Goal: Task Accomplishment & Management: Complete application form

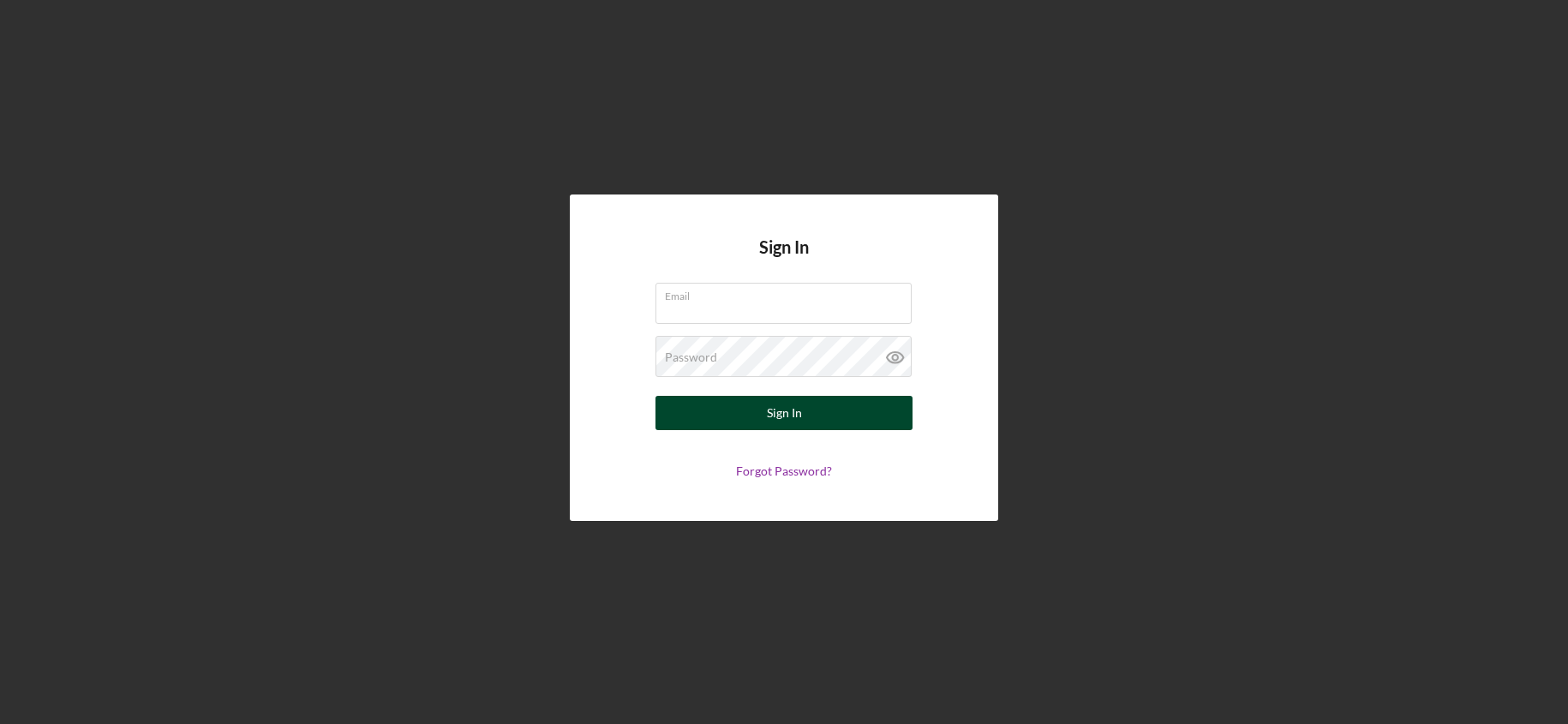
type input "[EMAIL_ADDRESS][DOMAIN_NAME]"
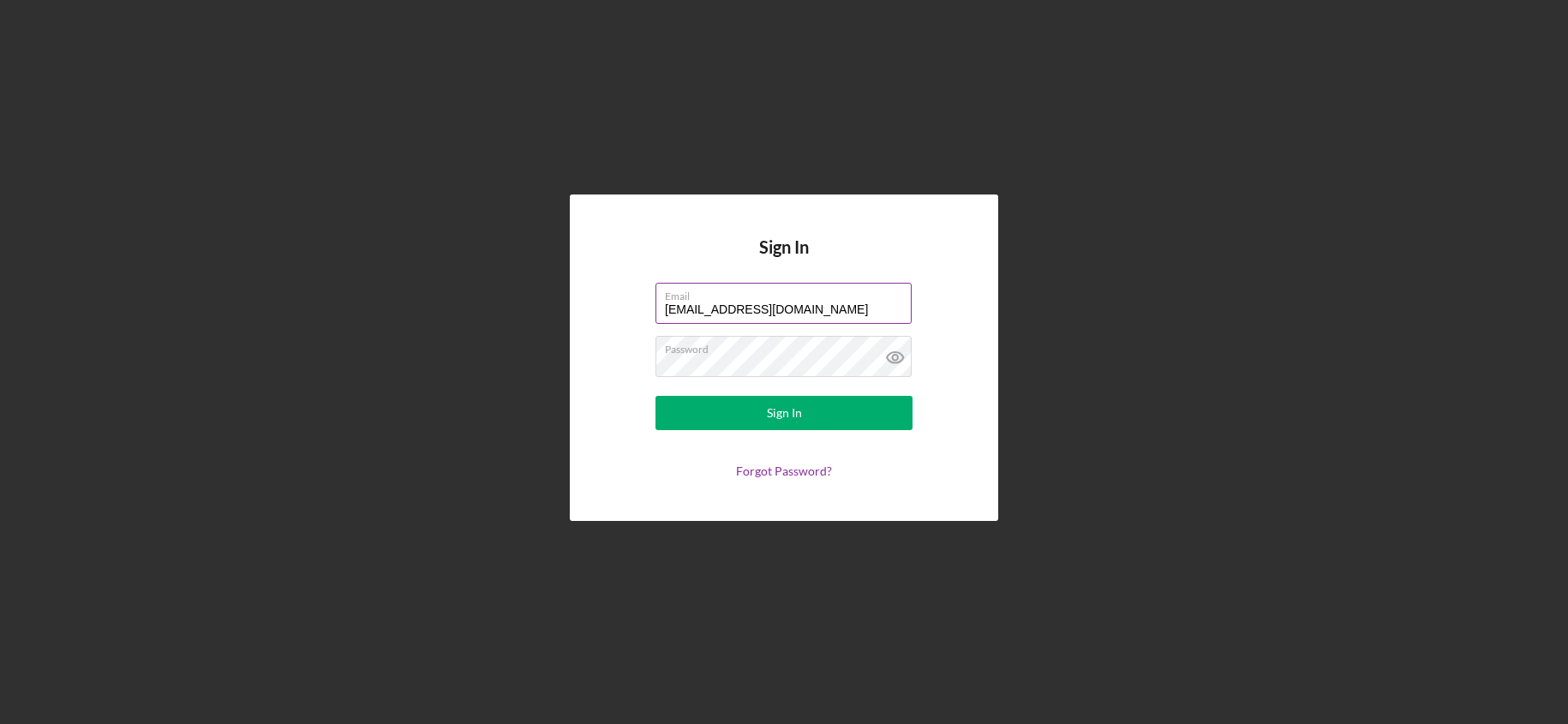
drag, startPoint x: 807, startPoint y: 412, endPoint x: 861, endPoint y: 314, distance: 111.9
click at [807, 412] on button "Sign In" at bounding box center [784, 413] width 257 height 34
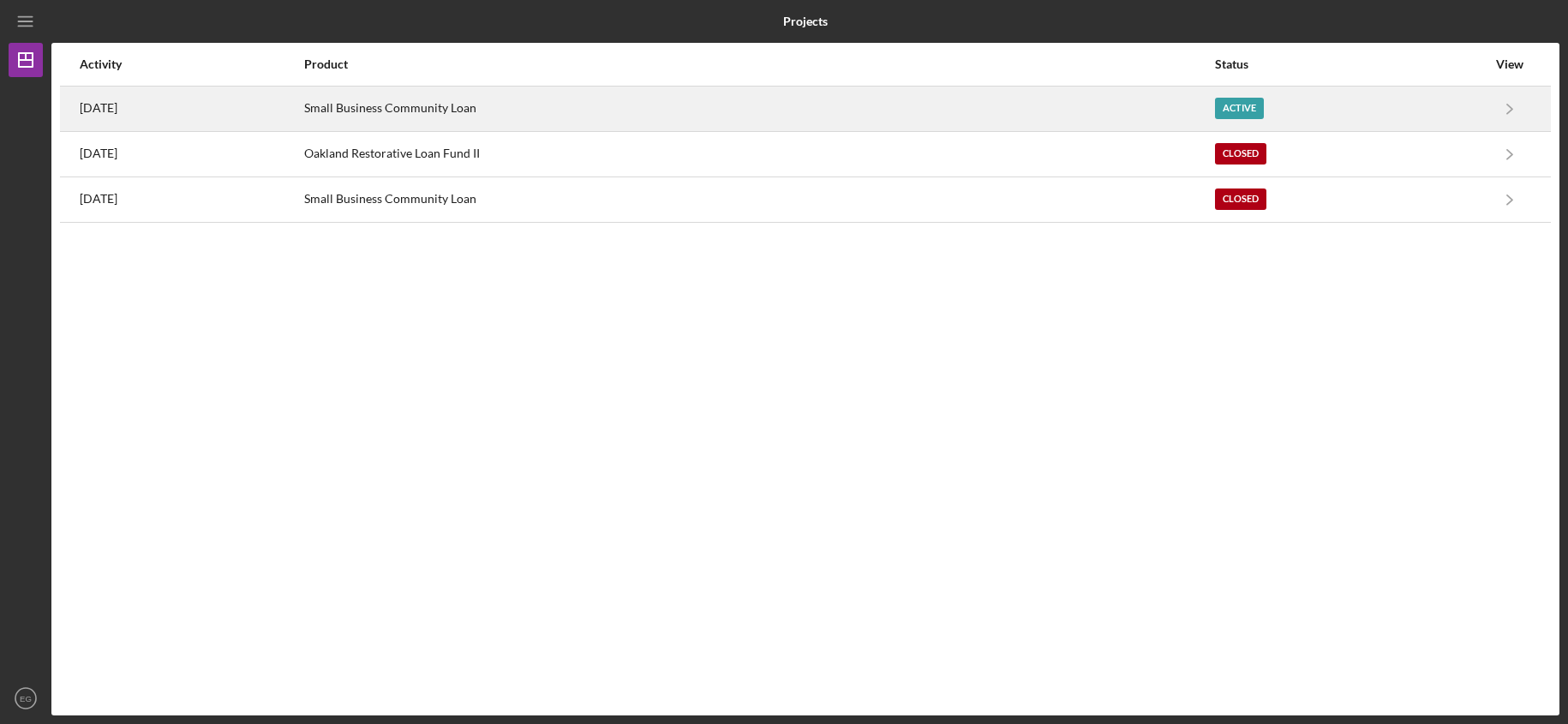
click at [1000, 99] on div "Small Business Community Loan" at bounding box center [759, 109] width 909 height 43
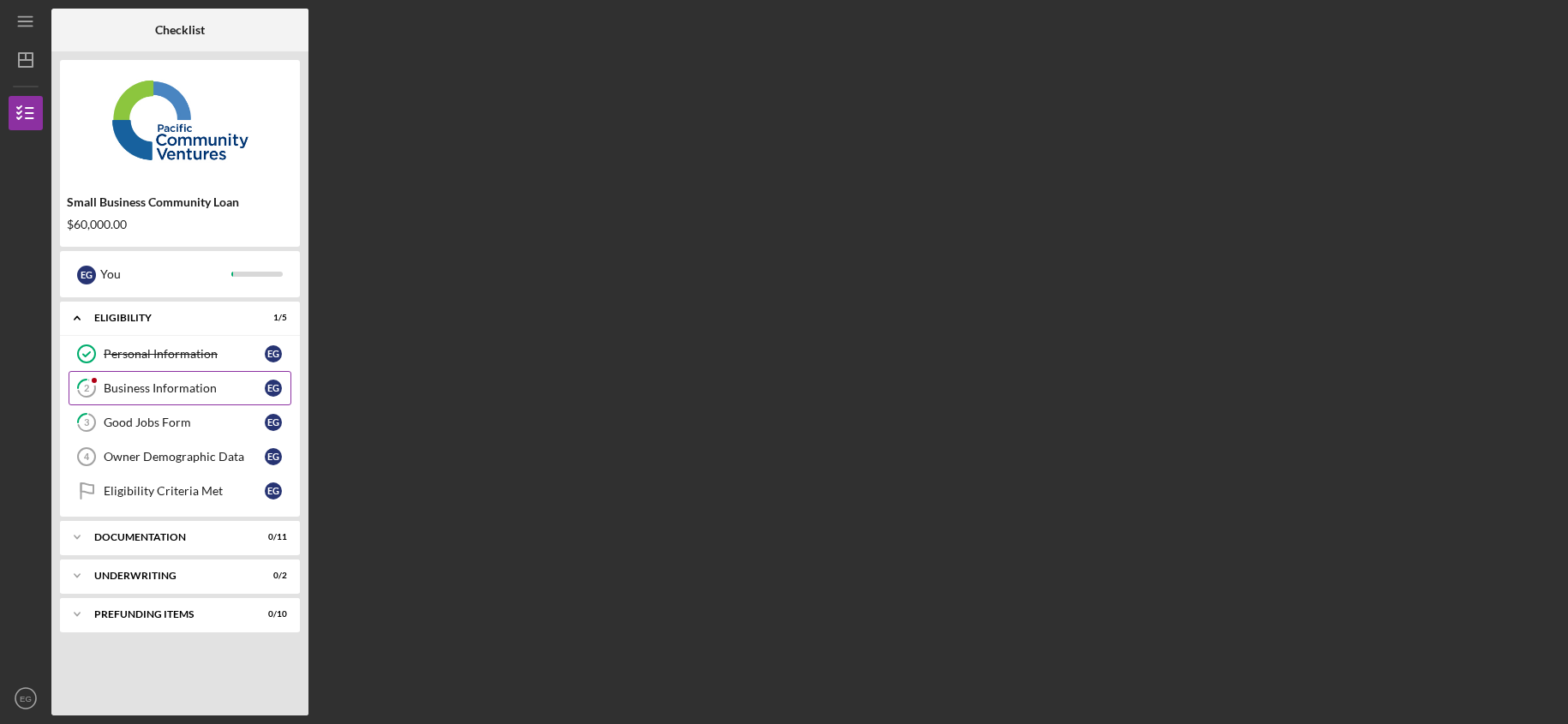
click at [186, 390] on div "Business Information" at bounding box center [184, 389] width 161 height 14
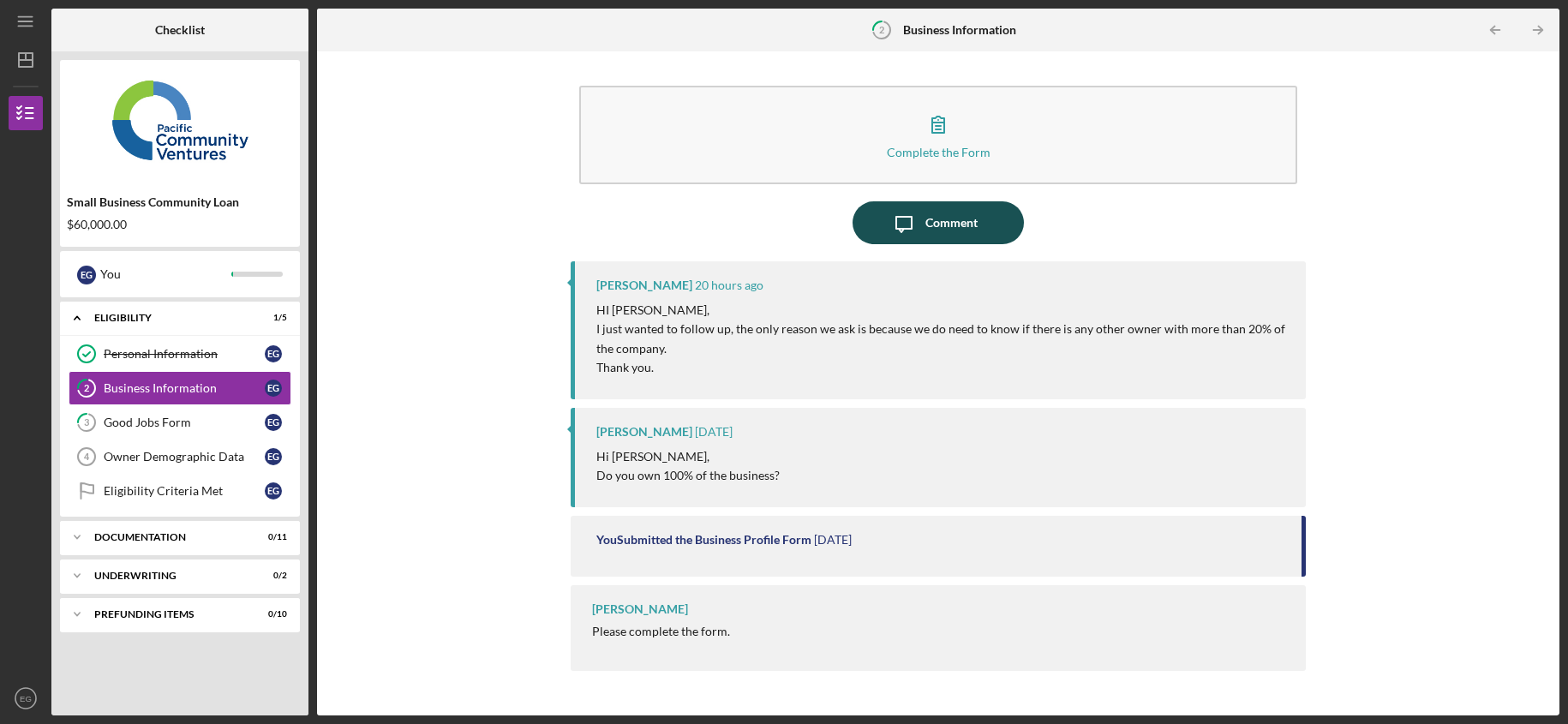
click at [952, 226] on div "Comment" at bounding box center [951, 223] width 52 height 43
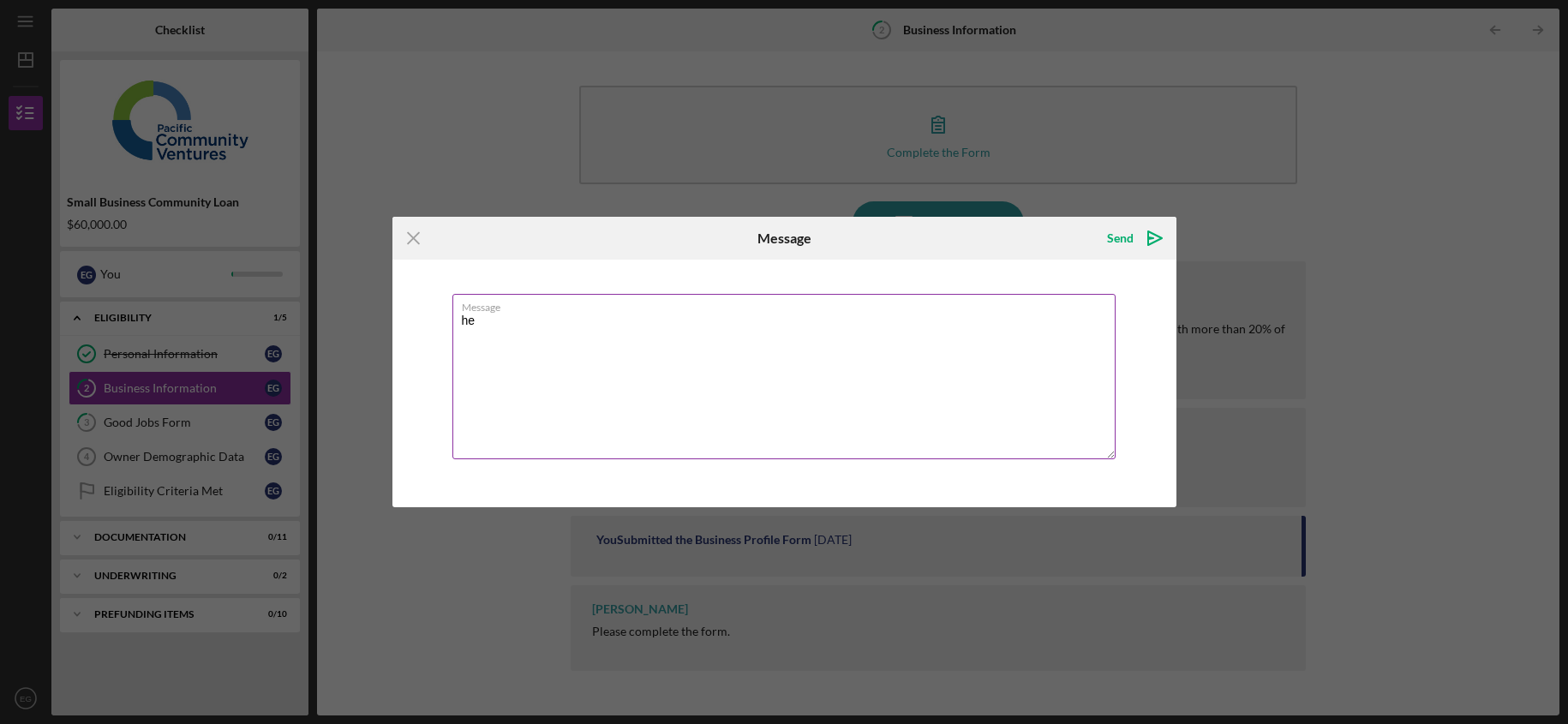
type textarea "h"
type textarea "Hello yes I am 100% owner"
click at [1117, 232] on div "Send" at bounding box center [1120, 238] width 27 height 34
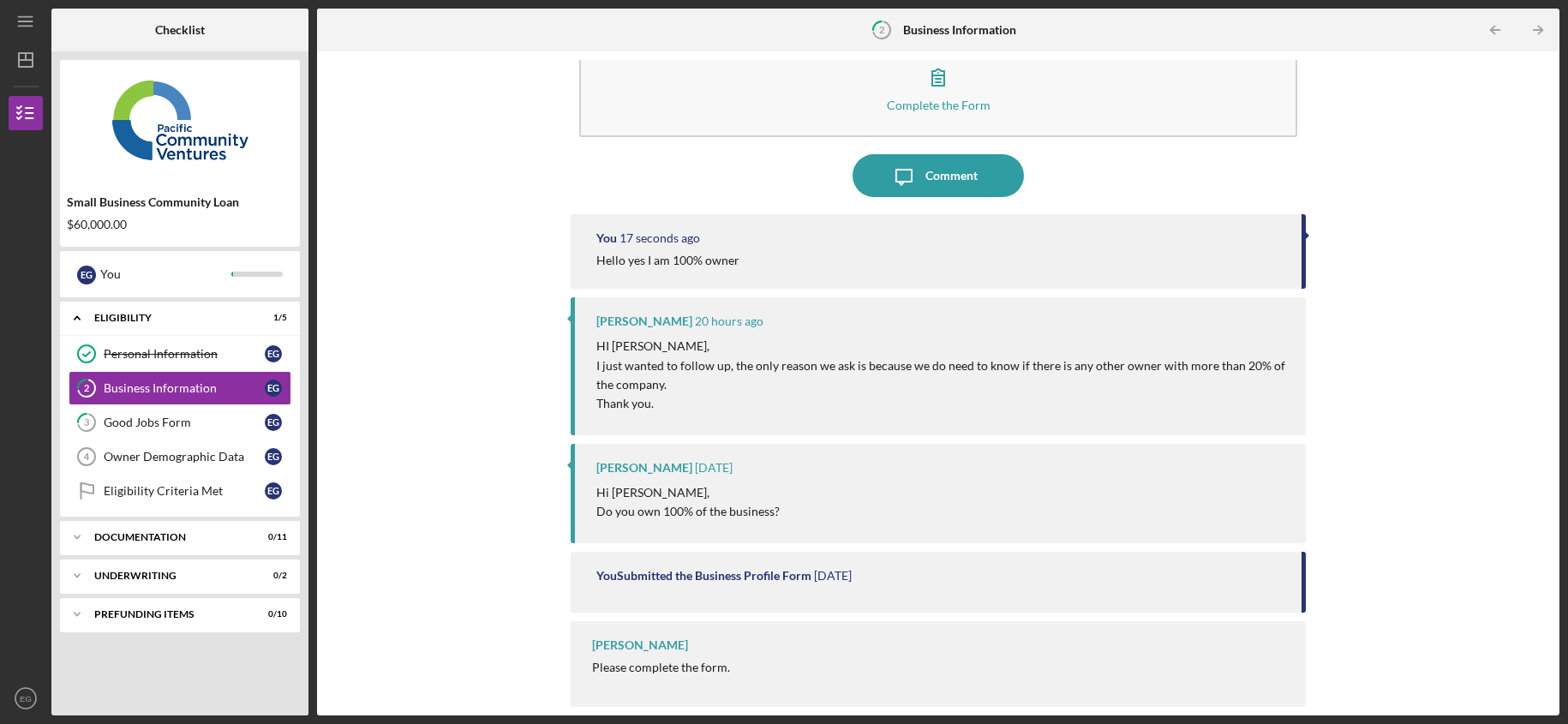
scroll to position [46, 0]
click at [162, 354] on div "Personal Information" at bounding box center [184, 354] width 161 height 14
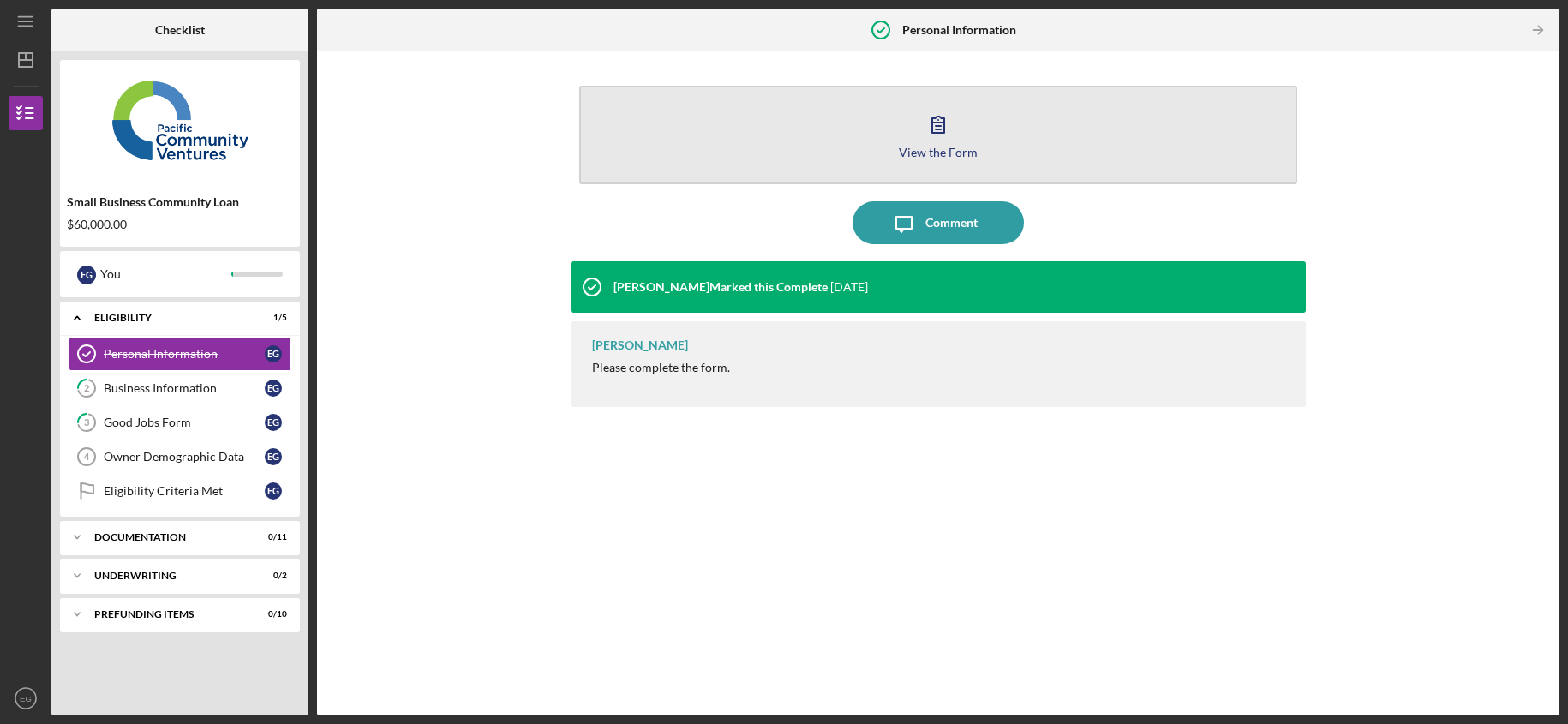
click at [933, 146] on div "View the Form" at bounding box center [938, 152] width 79 height 13
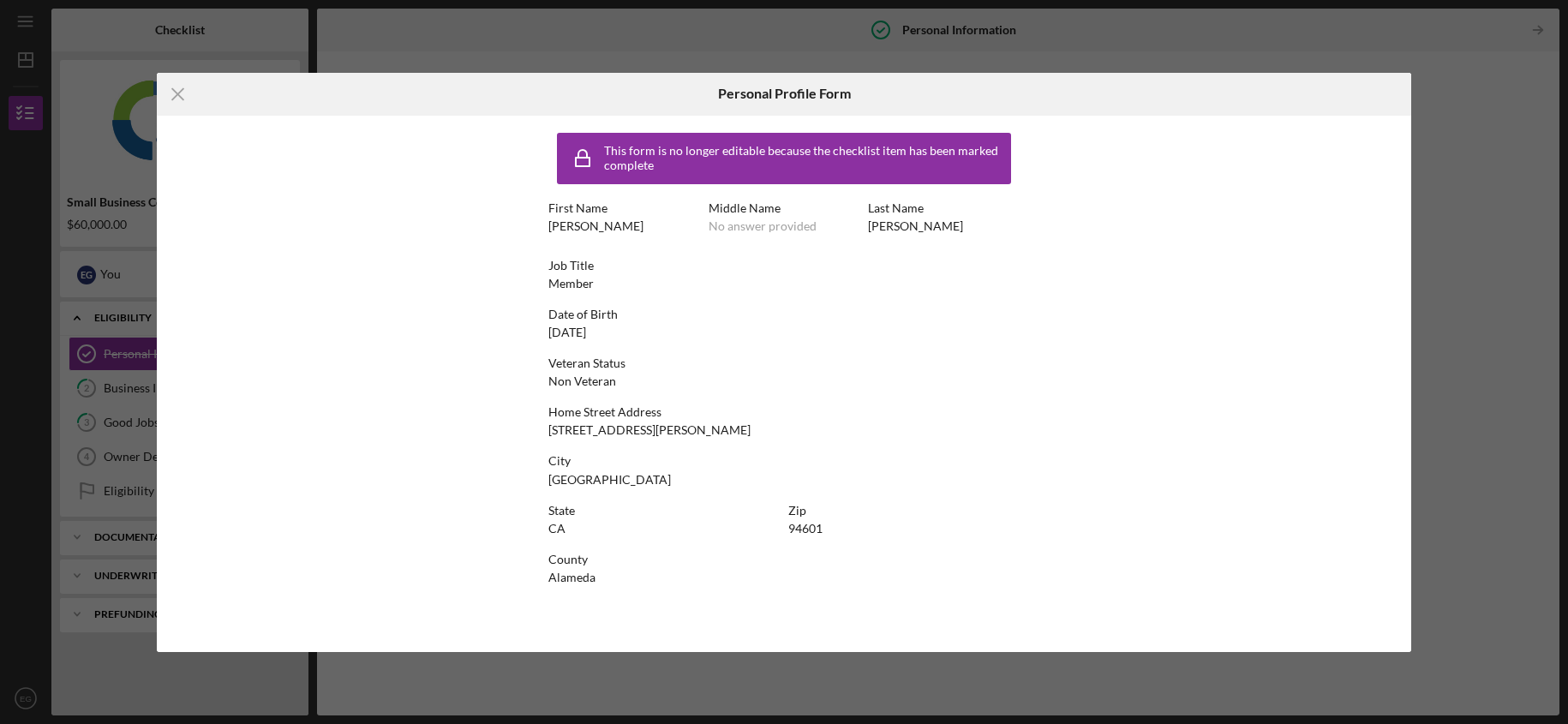
drag, startPoint x: 1489, startPoint y: 382, endPoint x: 1379, endPoint y: 379, distance: 110.0
click at [1488, 382] on div "Icon/Menu Close Personal Profile Form This form is no longer editable because t…" at bounding box center [784, 362] width 1568 height 724
click at [181, 96] on line at bounding box center [177, 94] width 11 height 11
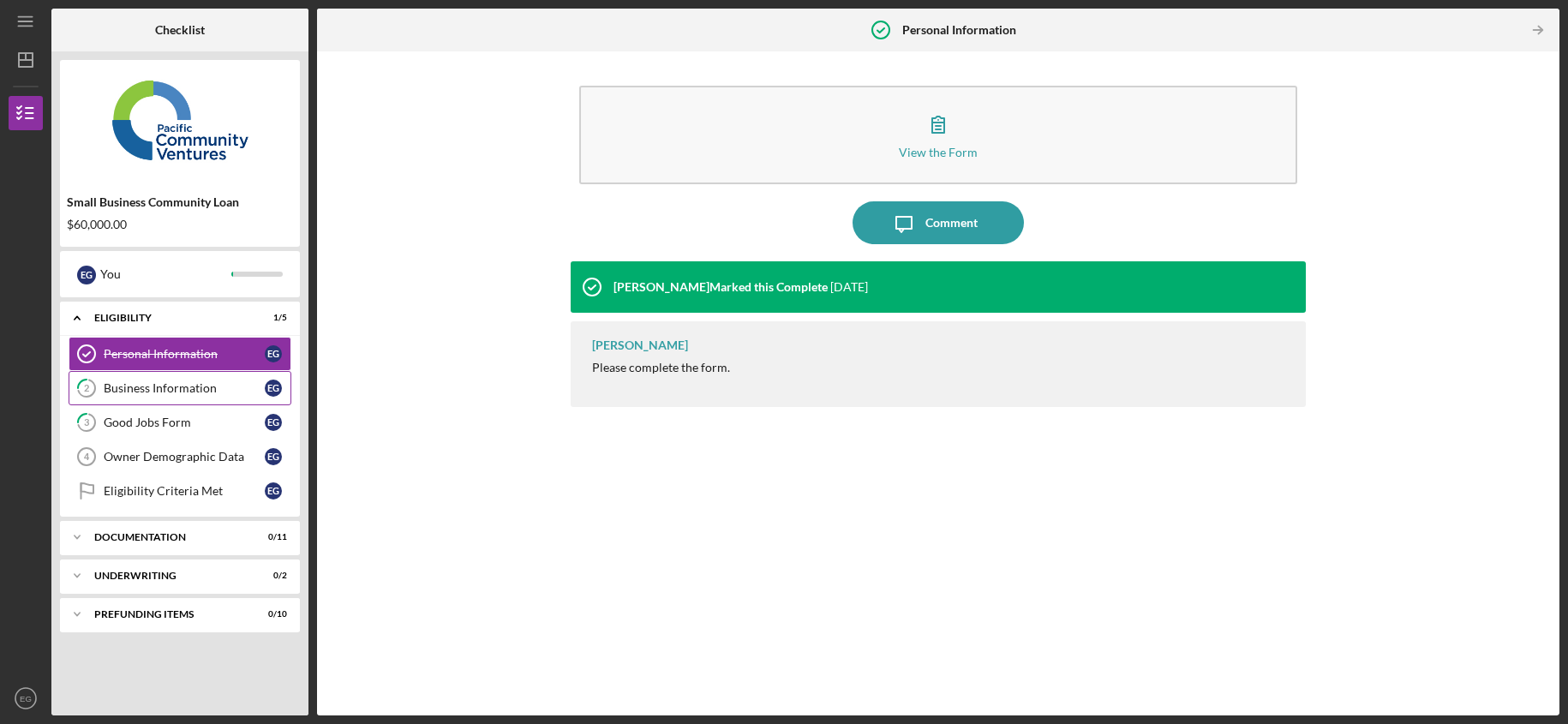
click at [162, 389] on div "Business Information" at bounding box center [184, 389] width 161 height 14
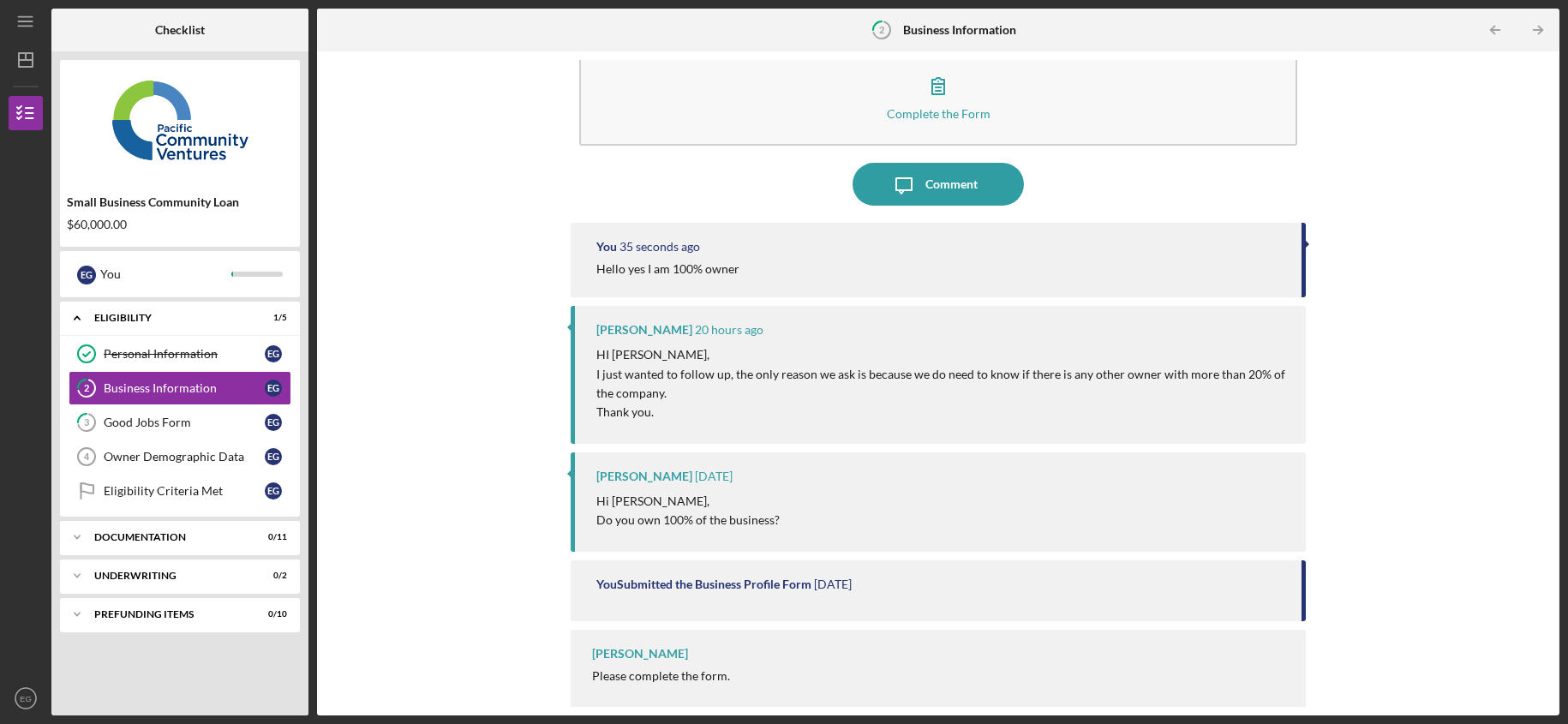
scroll to position [47, 0]
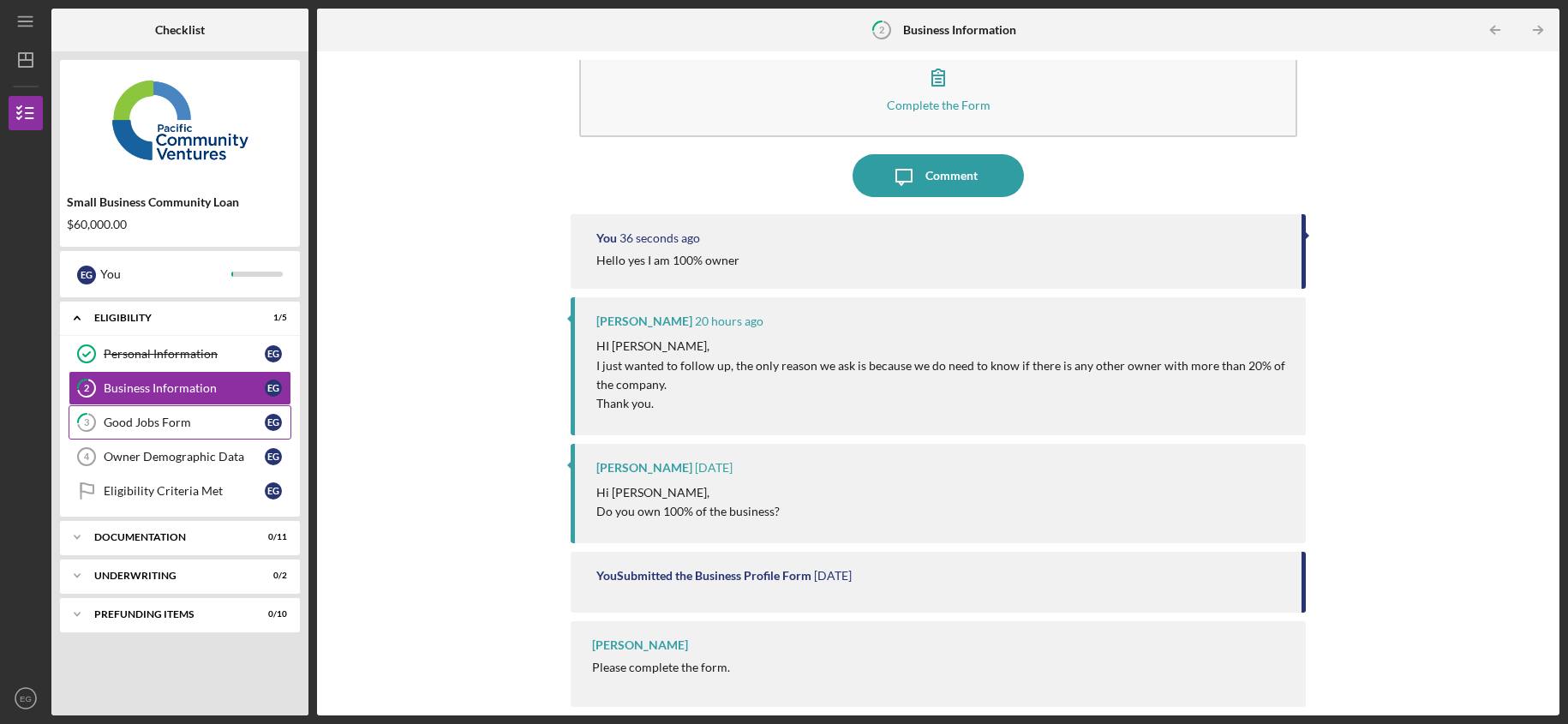
click at [184, 425] on div "Good Jobs Form" at bounding box center [184, 423] width 161 height 14
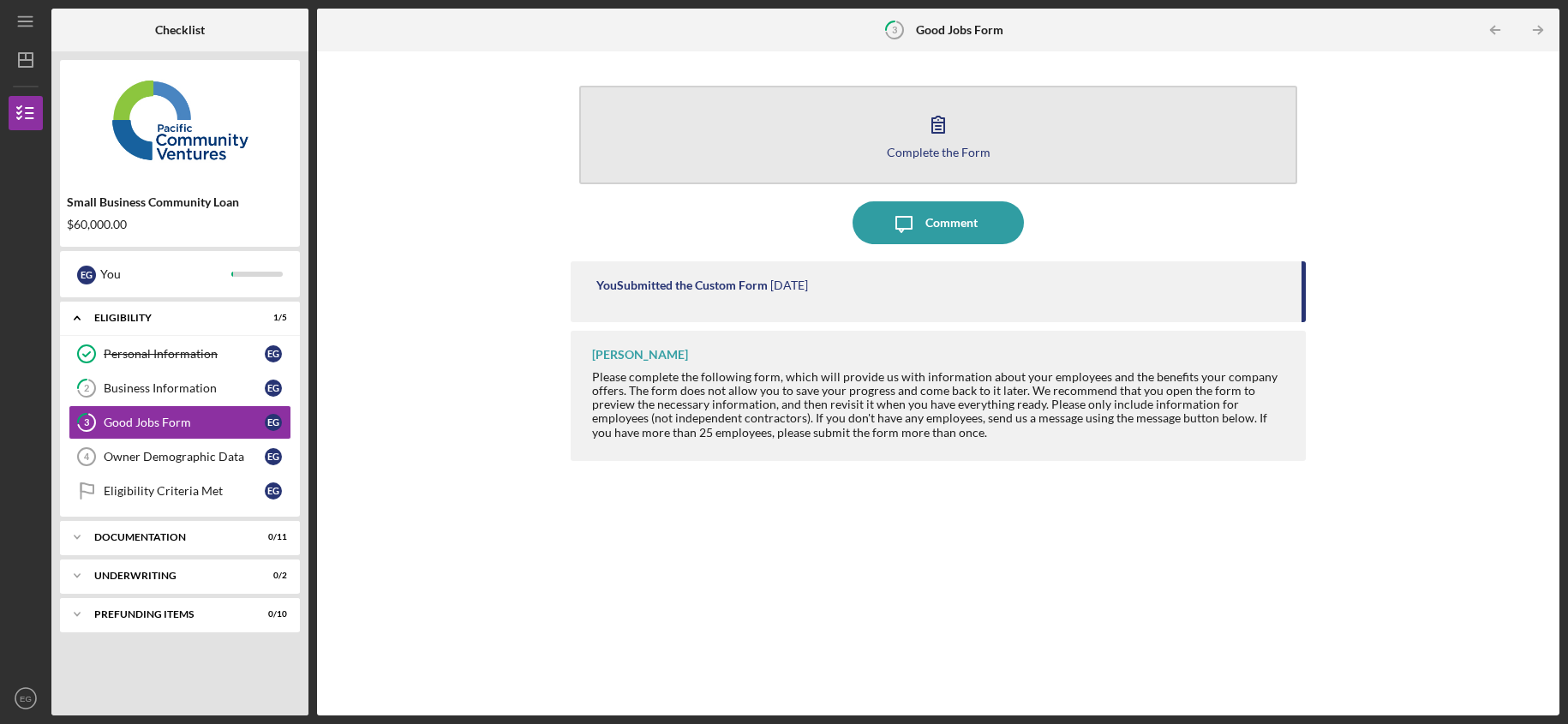
click at [937, 139] on icon "button" at bounding box center [938, 124] width 43 height 43
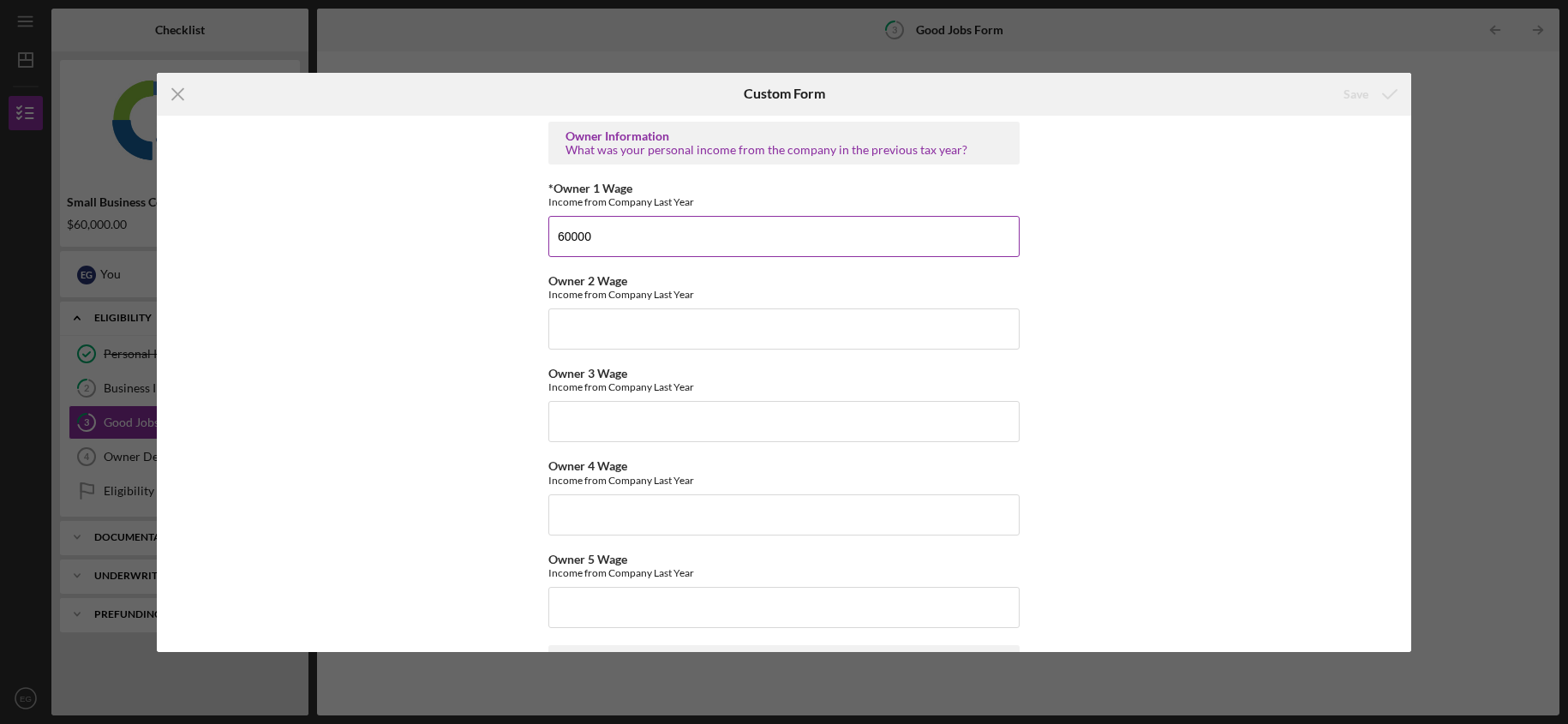
scroll to position [2736, 0]
click at [567, 233] on input "60000" at bounding box center [784, 236] width 472 height 41
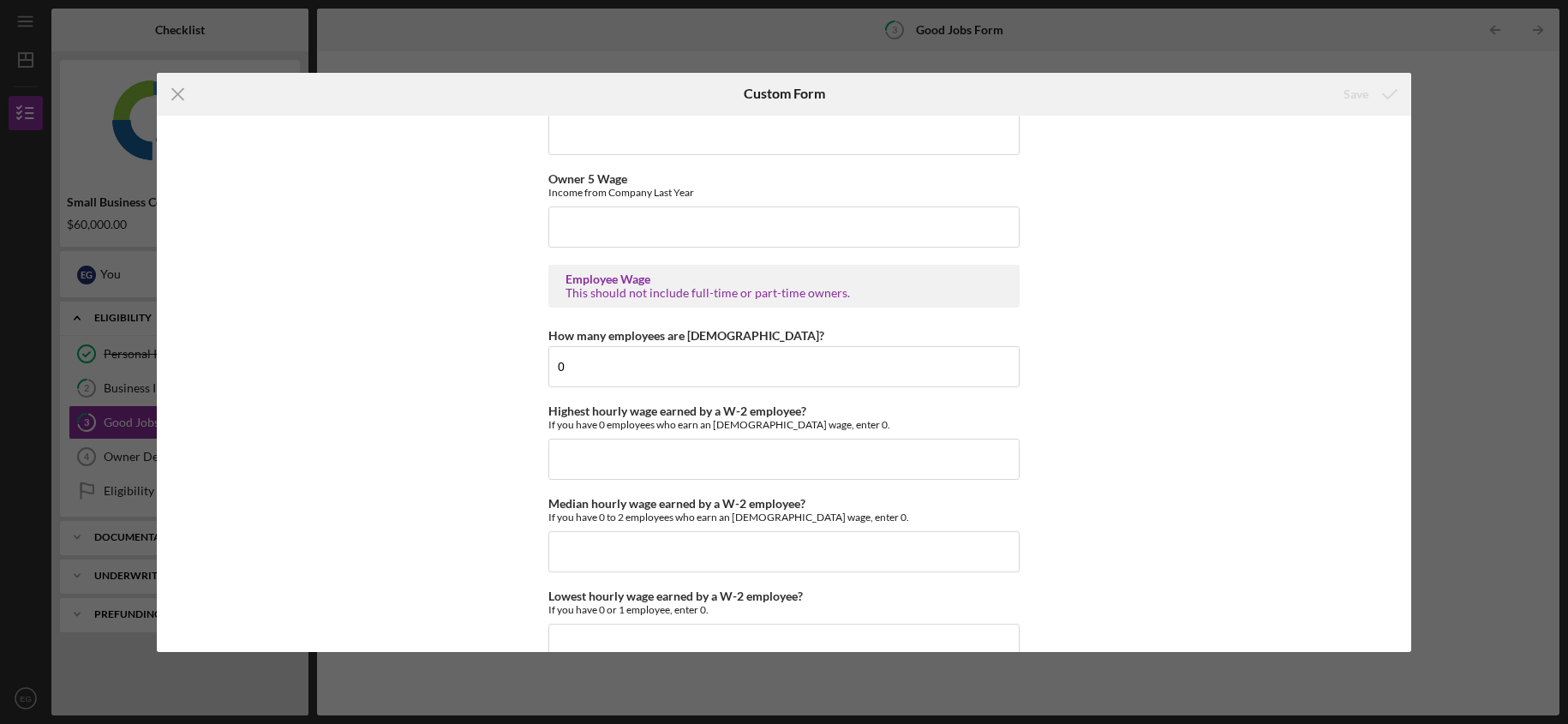
scroll to position [3137, 0]
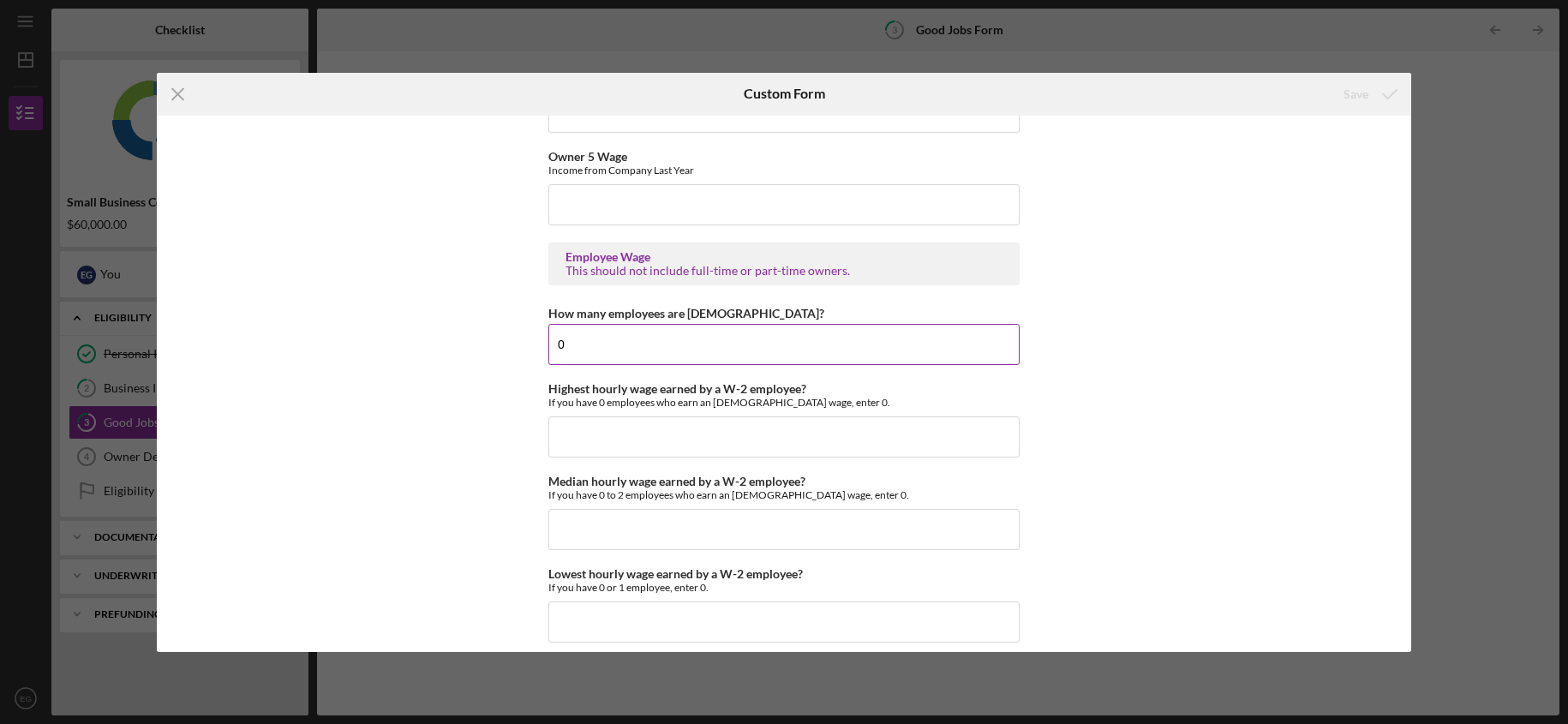
click at [596, 347] on input "0" at bounding box center [784, 345] width 472 height 41
type input "1"
type input "$20"
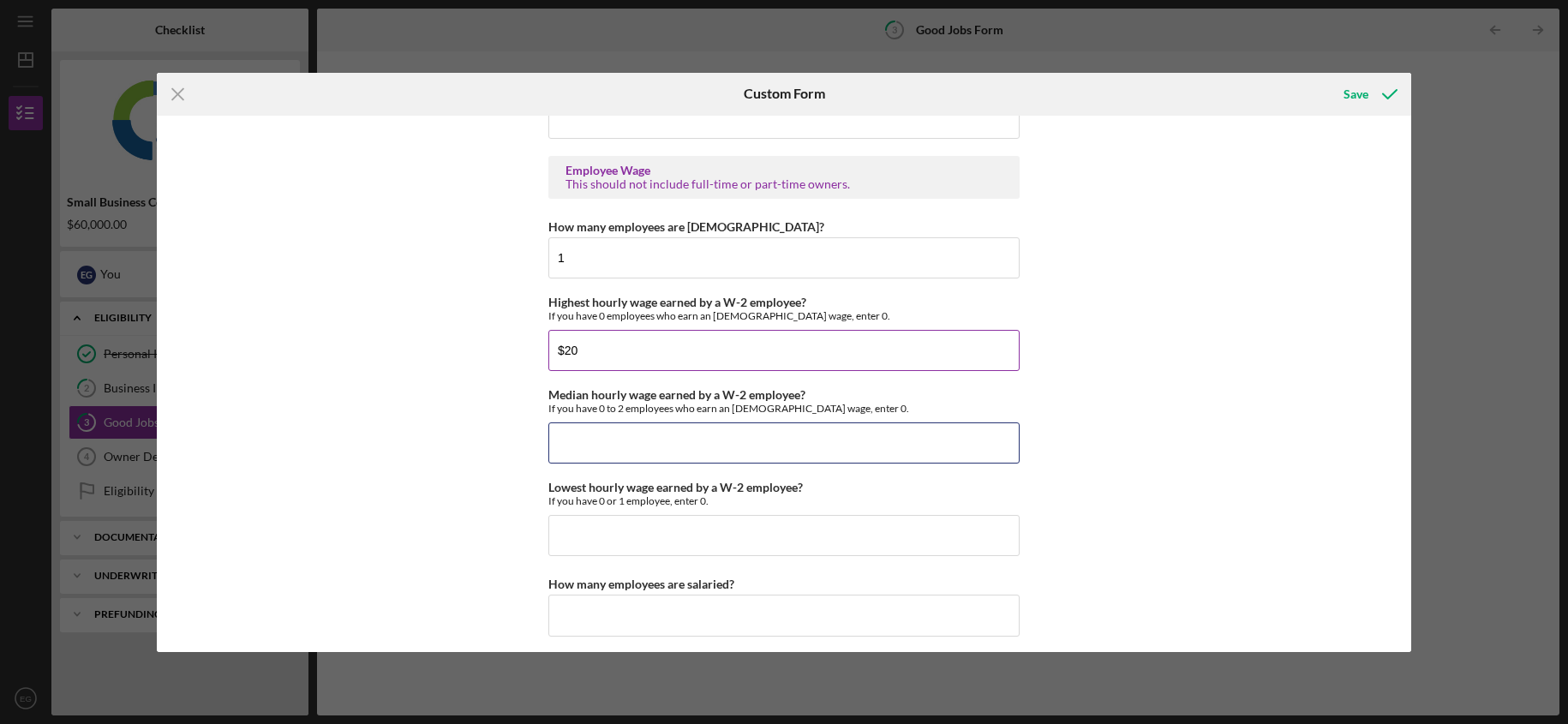
scroll to position [3413, 0]
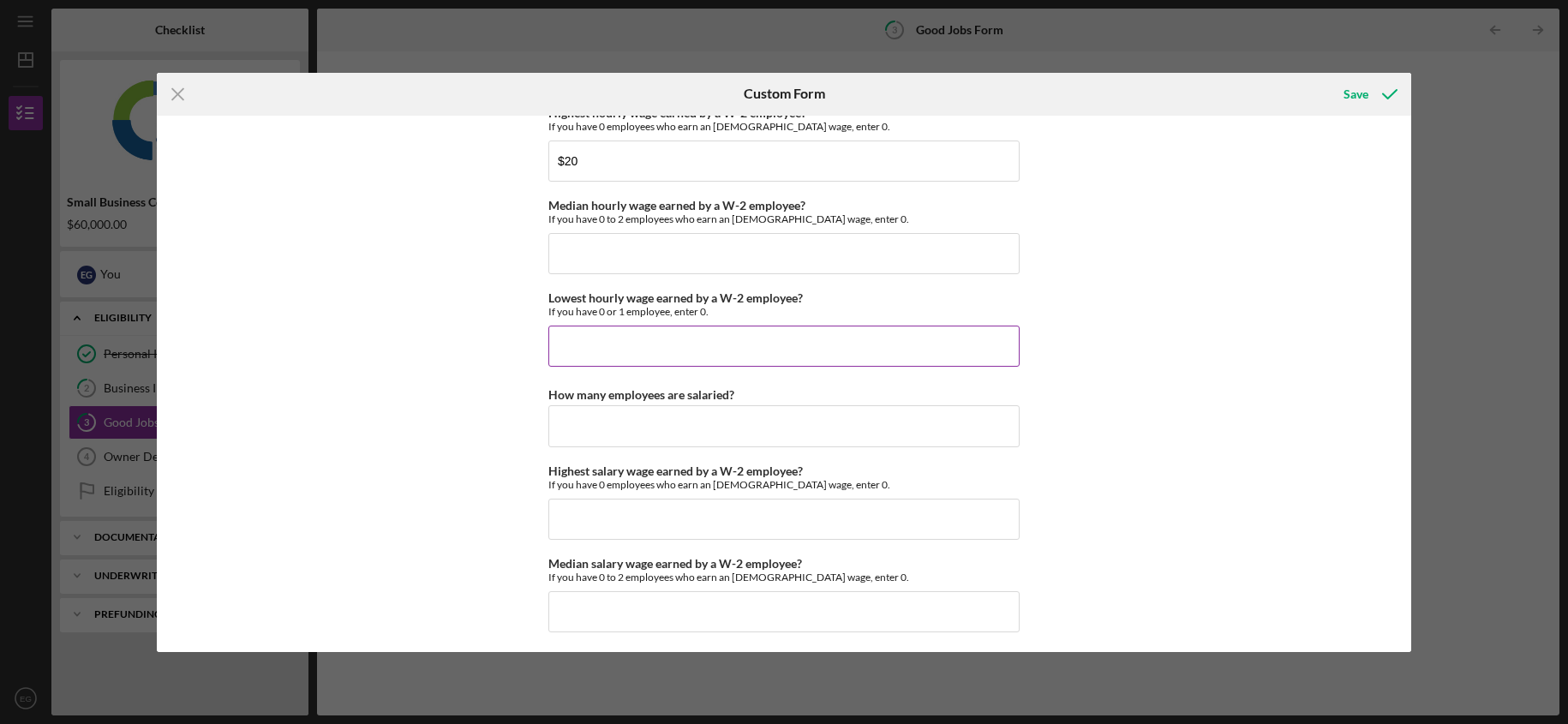
click at [664, 349] on input "Lowest hourly wage earned by a W-2 employee?" at bounding box center [784, 347] width 472 height 41
type input "$18"
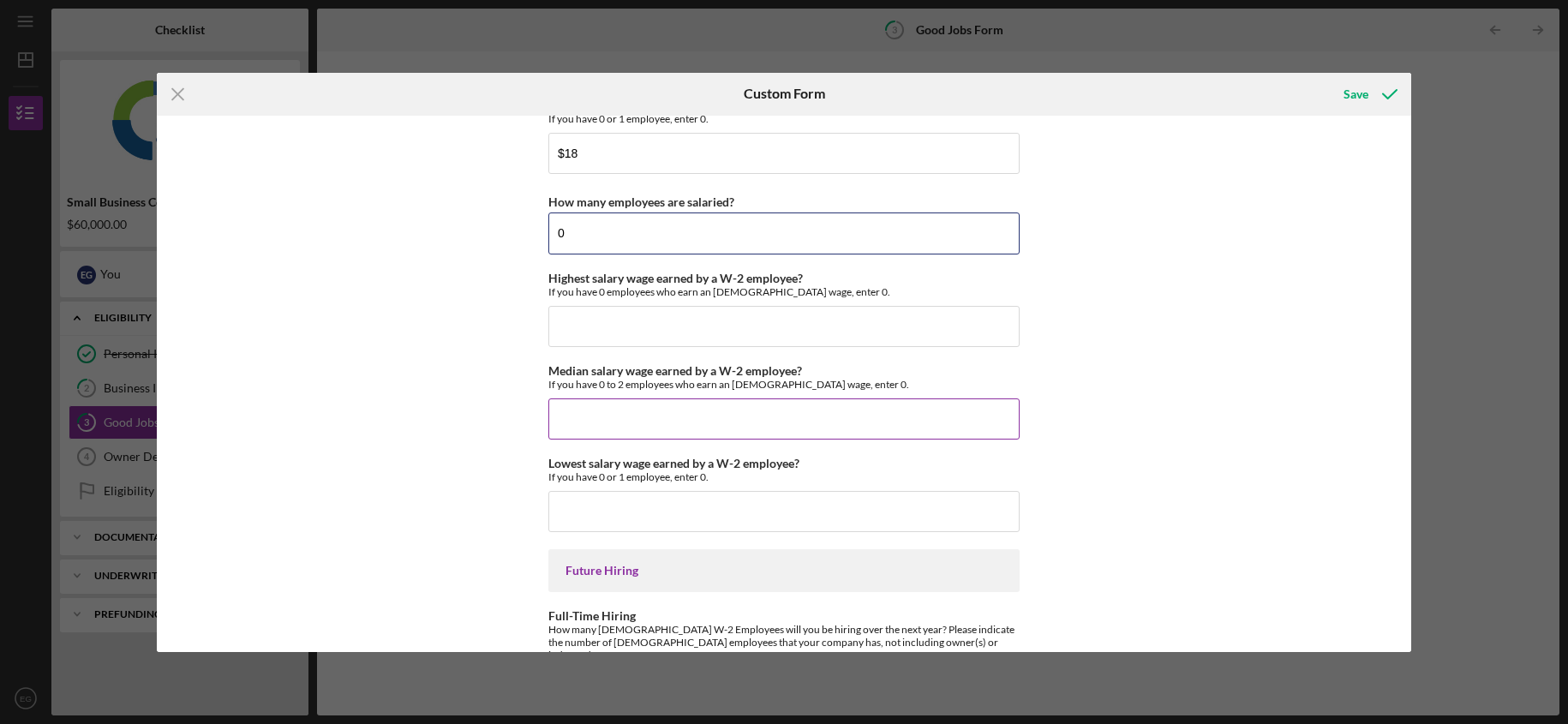
scroll to position [3608, 0]
type input "0"
click at [623, 336] on input "Highest salary wage earned by a W-2 employee?" at bounding box center [784, 325] width 472 height 41
type input "$20"
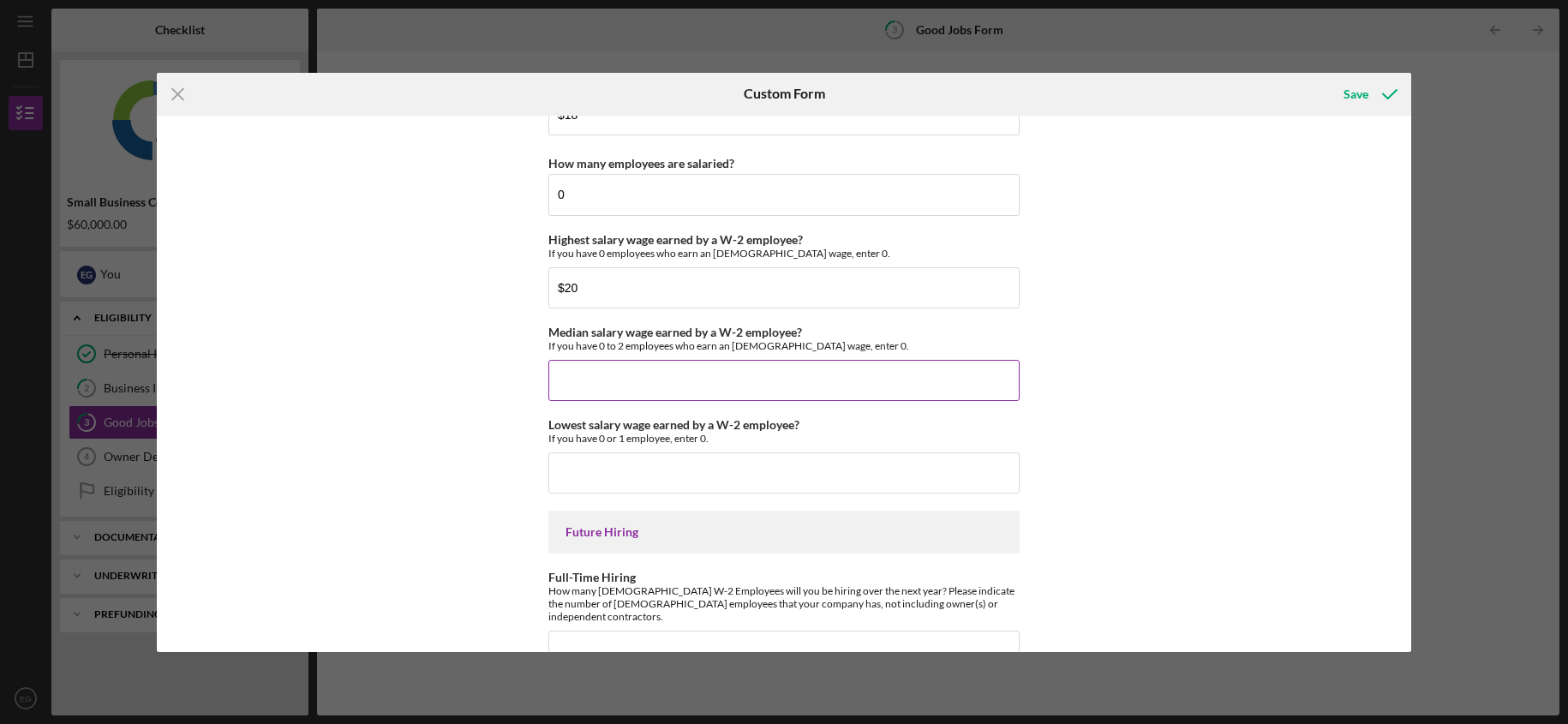
scroll to position [3667, 0]
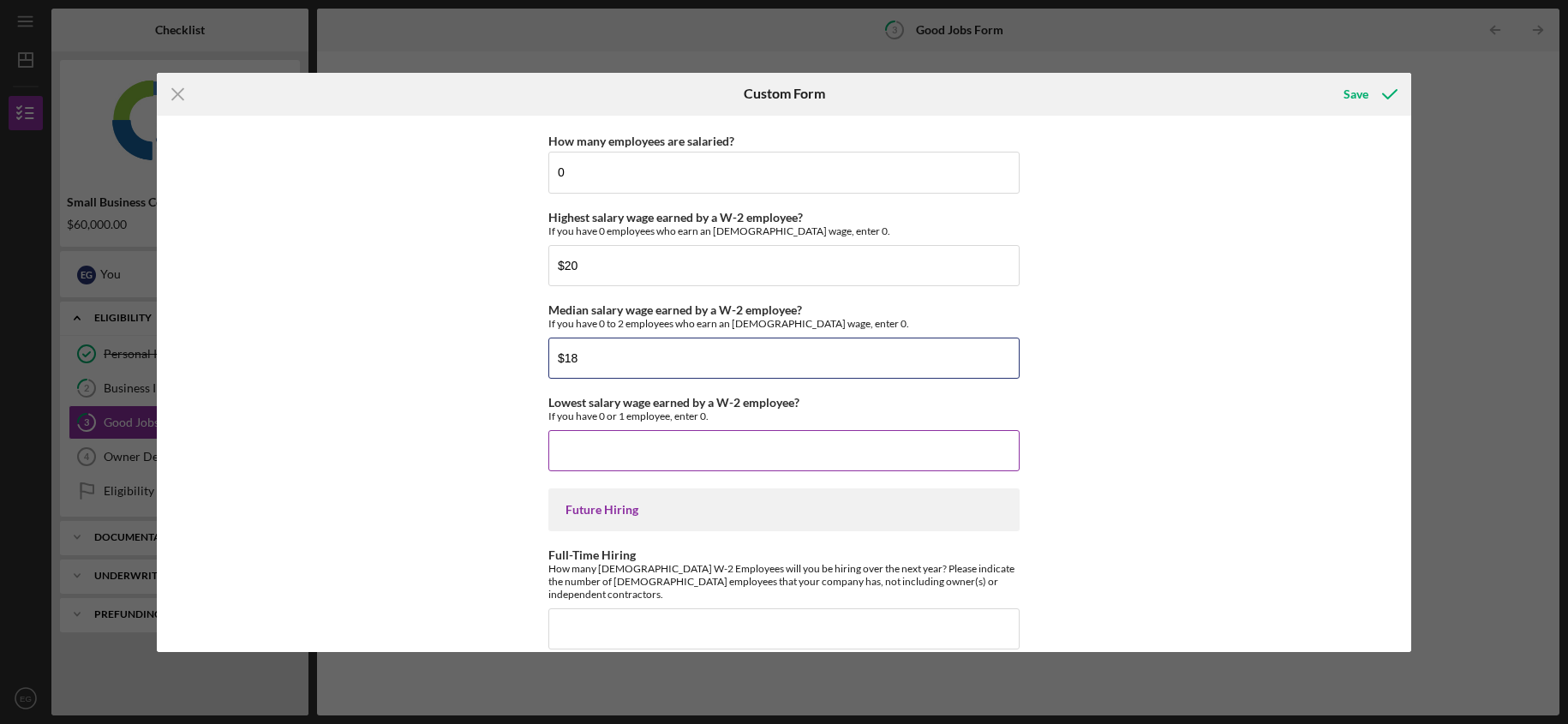
type input "$18"
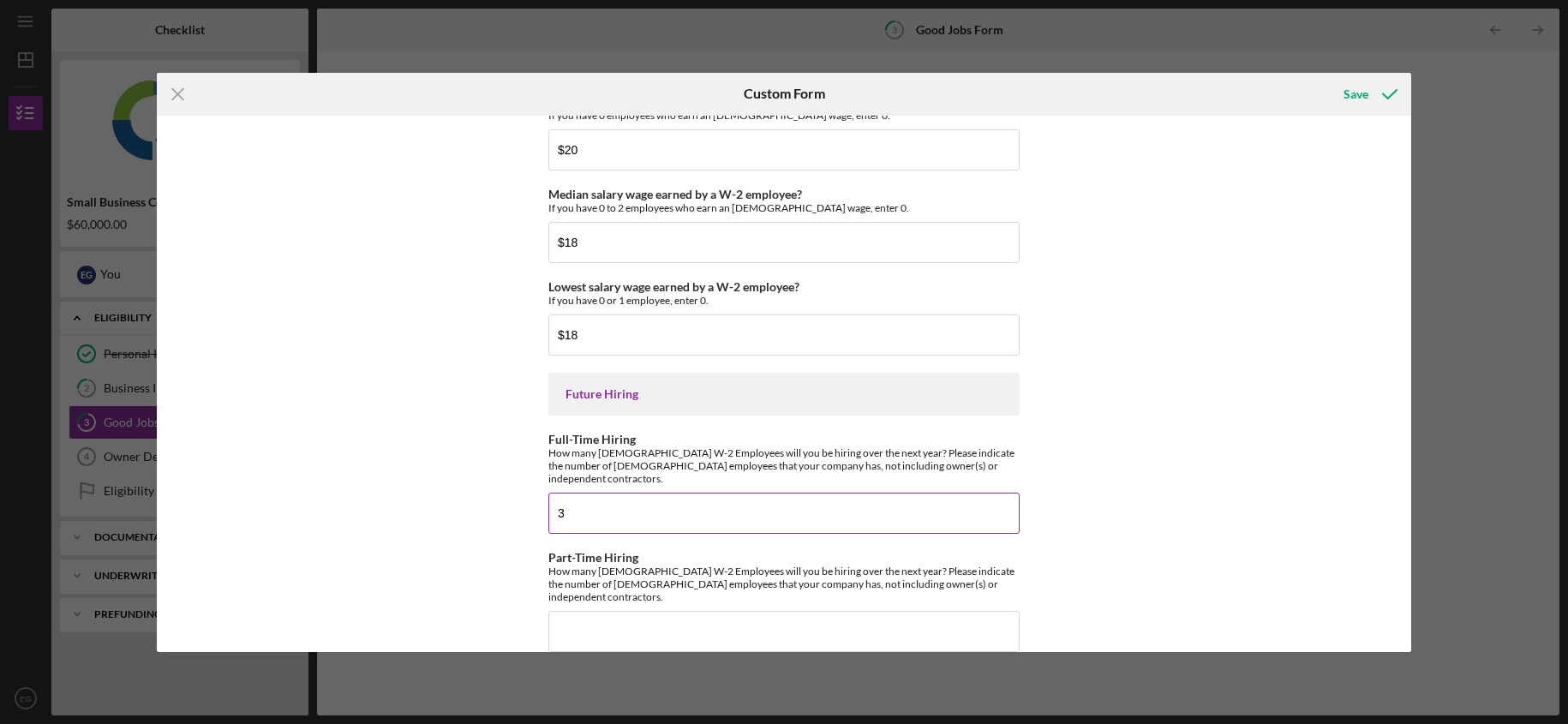
type input "3"
type input "1"
click at [1354, 100] on div "Save" at bounding box center [1355, 94] width 25 height 34
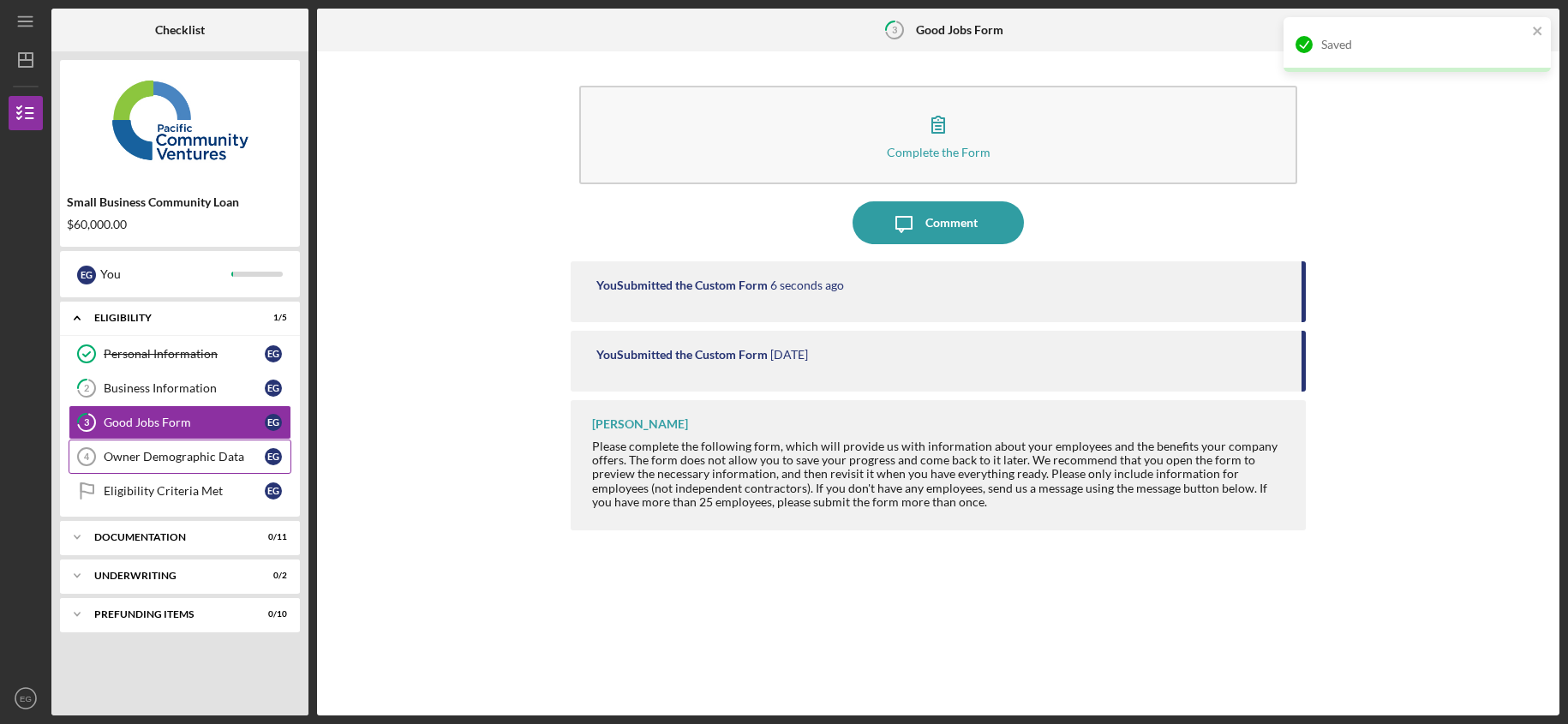
click at [180, 463] on div "Owner Demographic Data" at bounding box center [184, 457] width 161 height 14
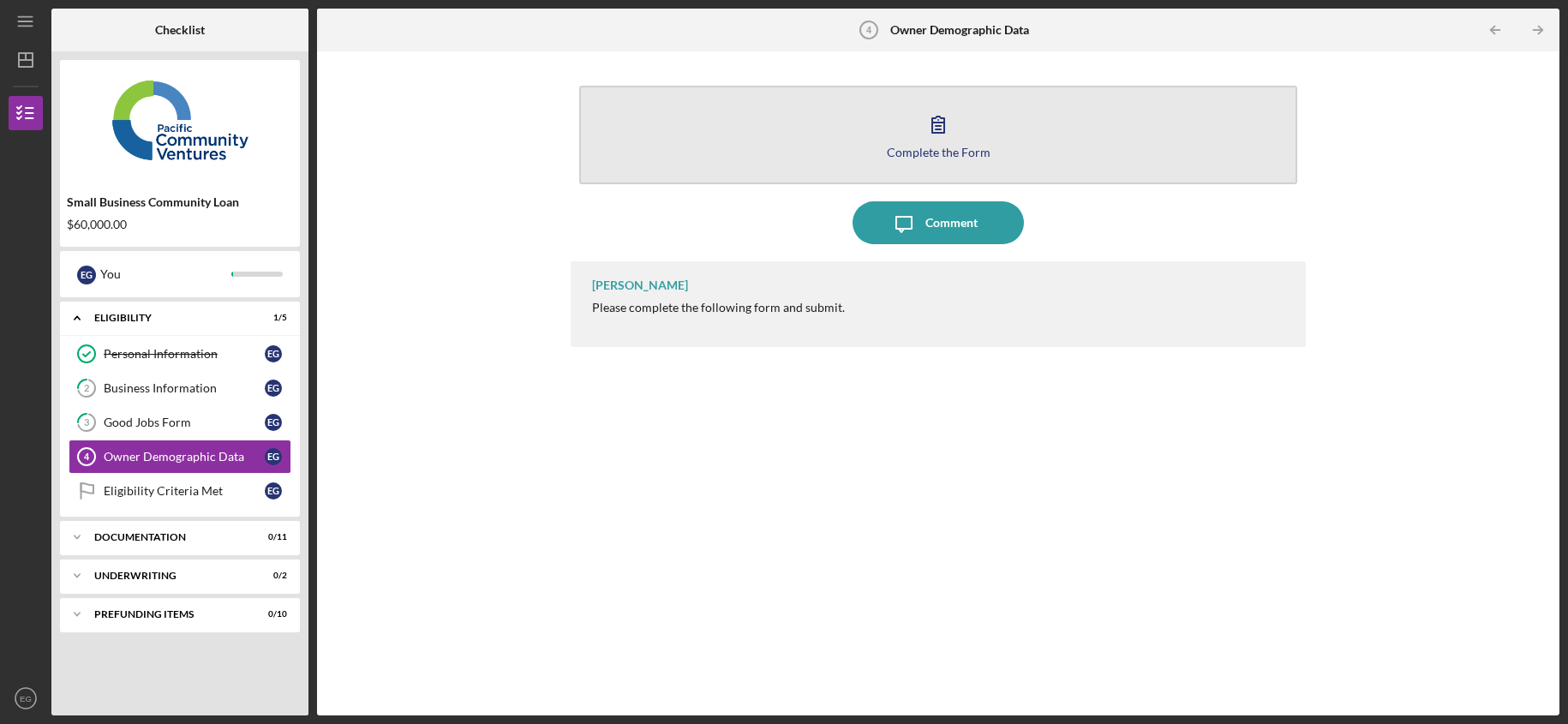
click at [918, 148] on div "Complete the Form" at bounding box center [938, 152] width 104 height 13
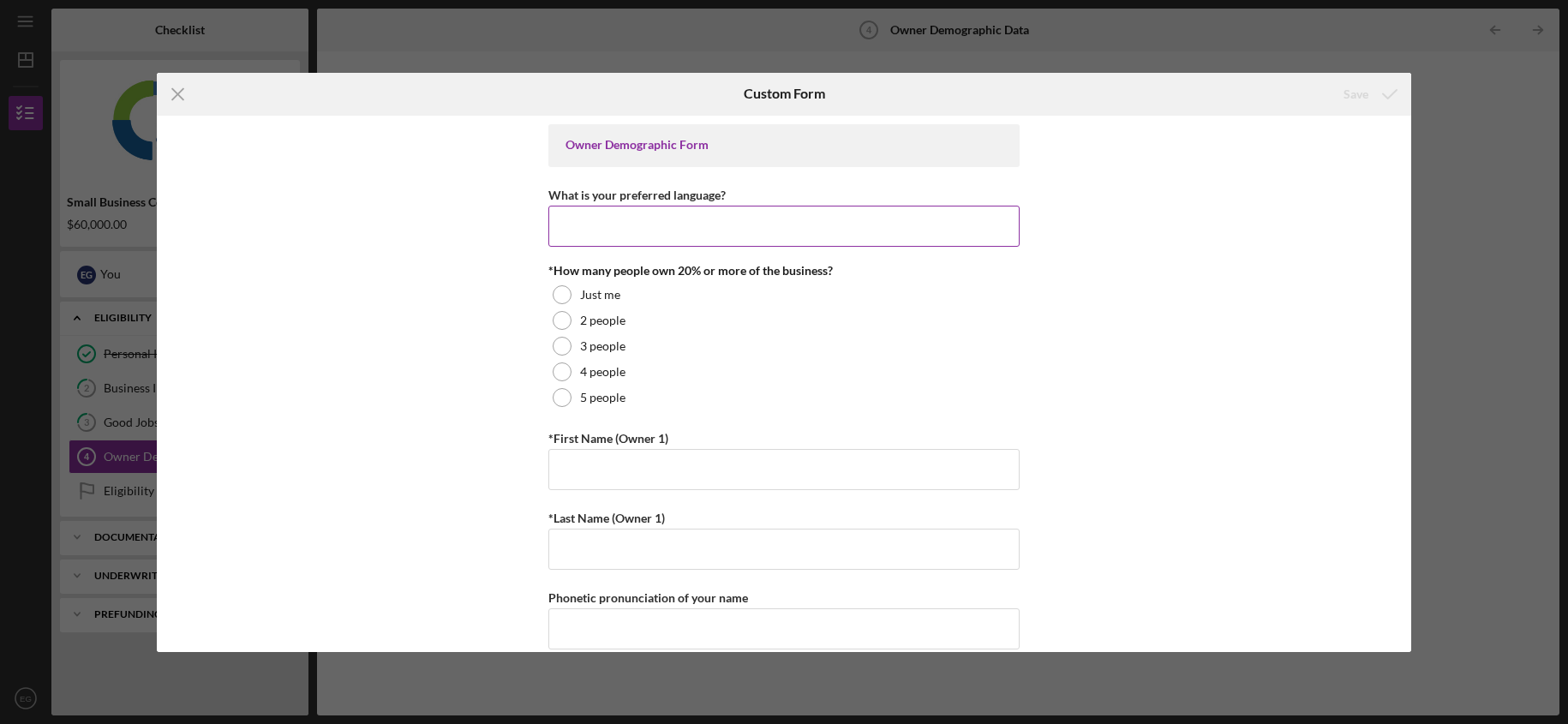
click at [690, 216] on input "What is your preferred language?" at bounding box center [784, 226] width 472 height 41
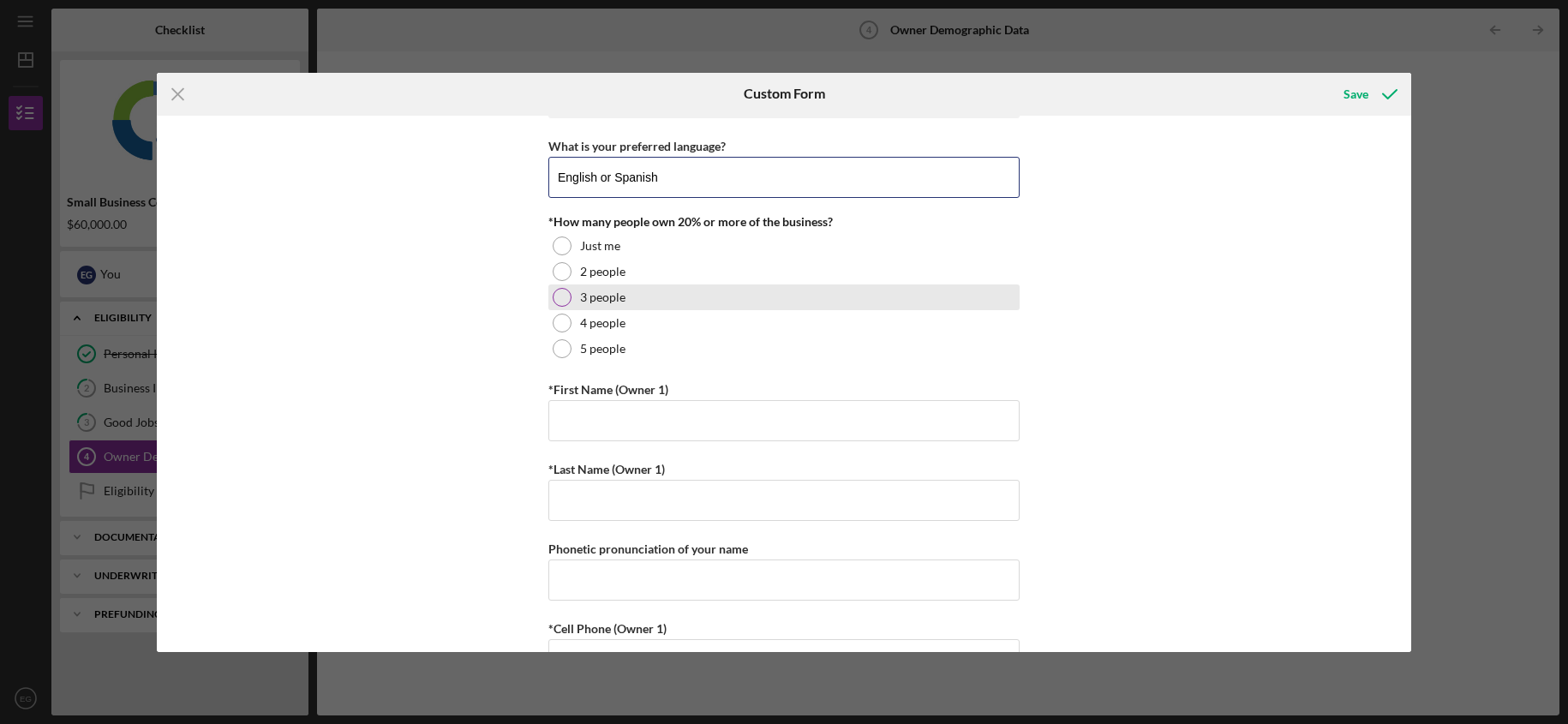
scroll to position [57, 0]
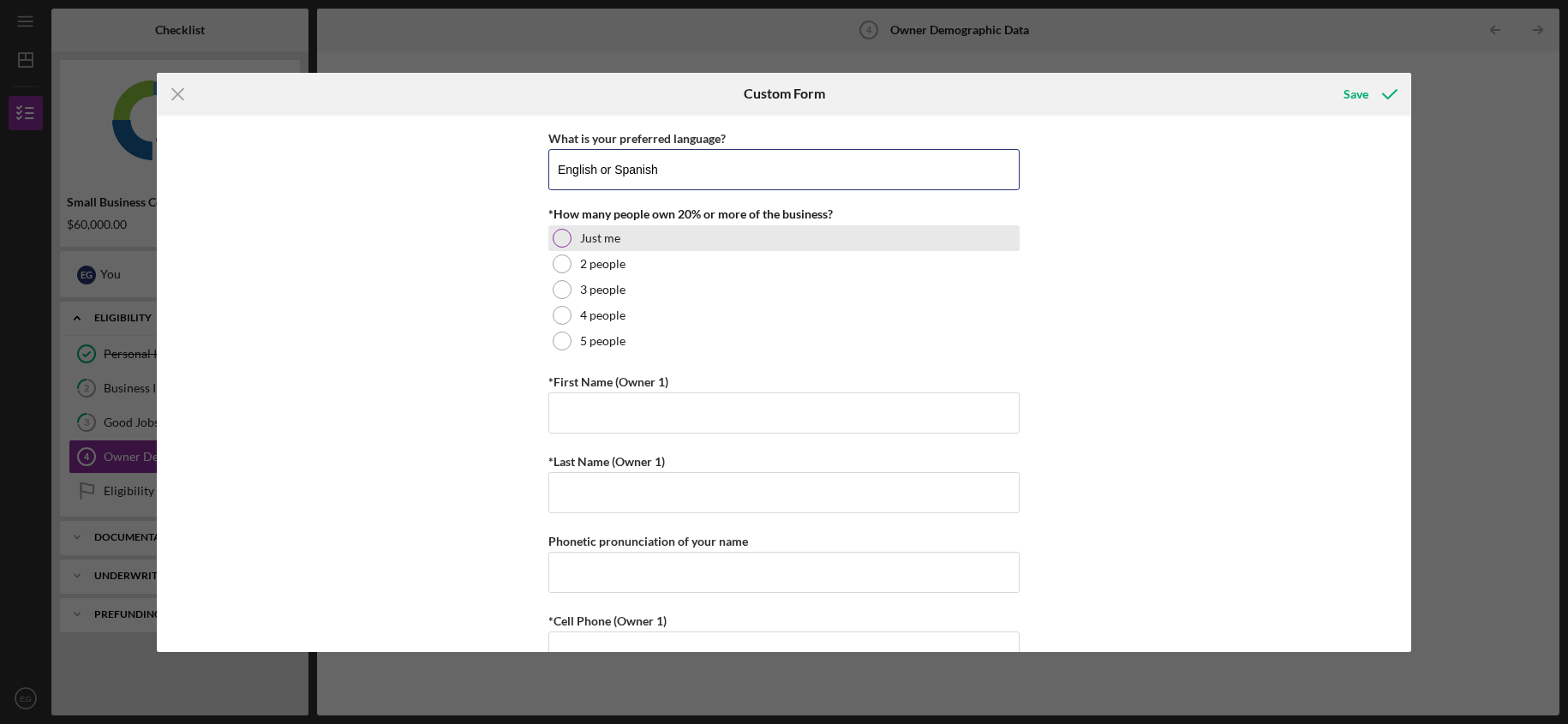
type input "English or Spanish"
click at [596, 240] on label "Just me" at bounding box center [599, 238] width 40 height 14
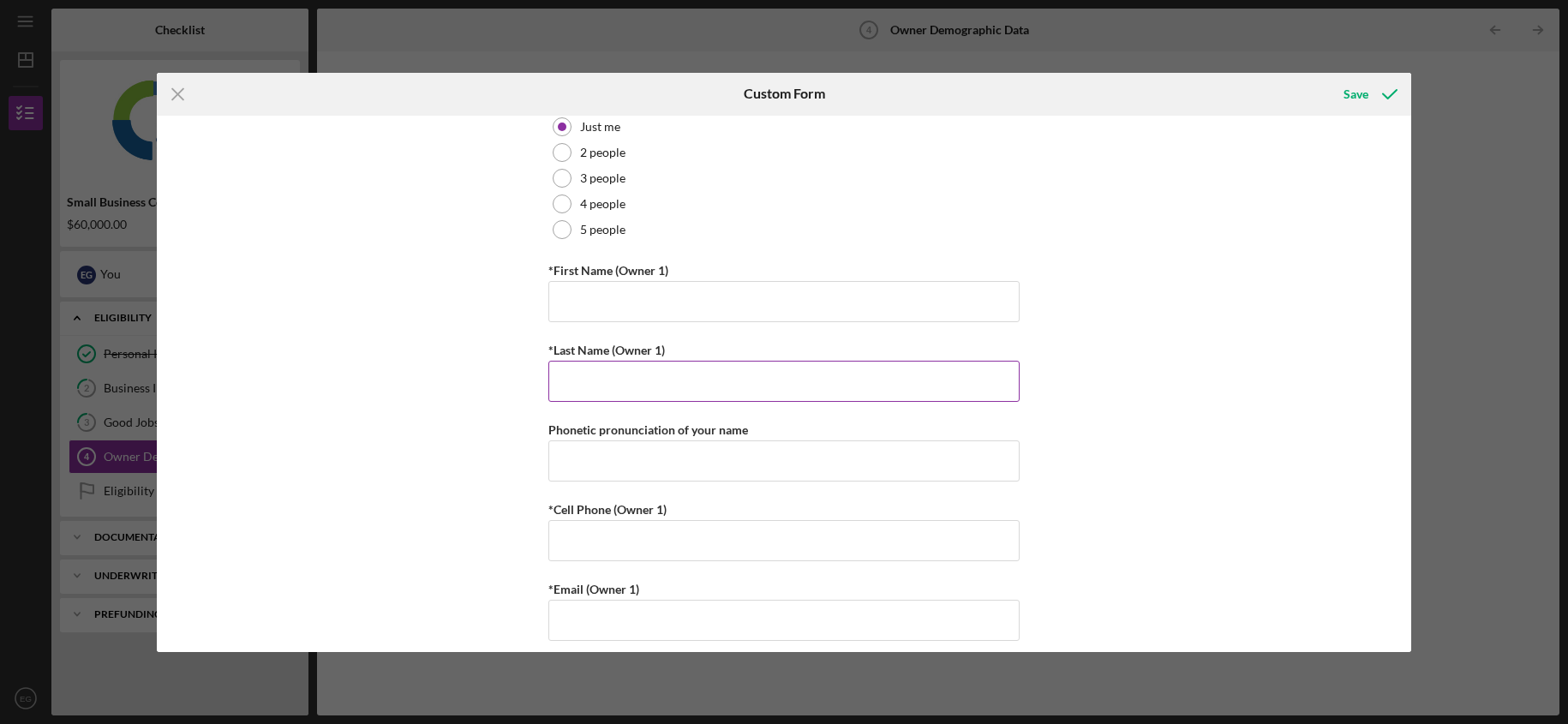
scroll to position [215, 0]
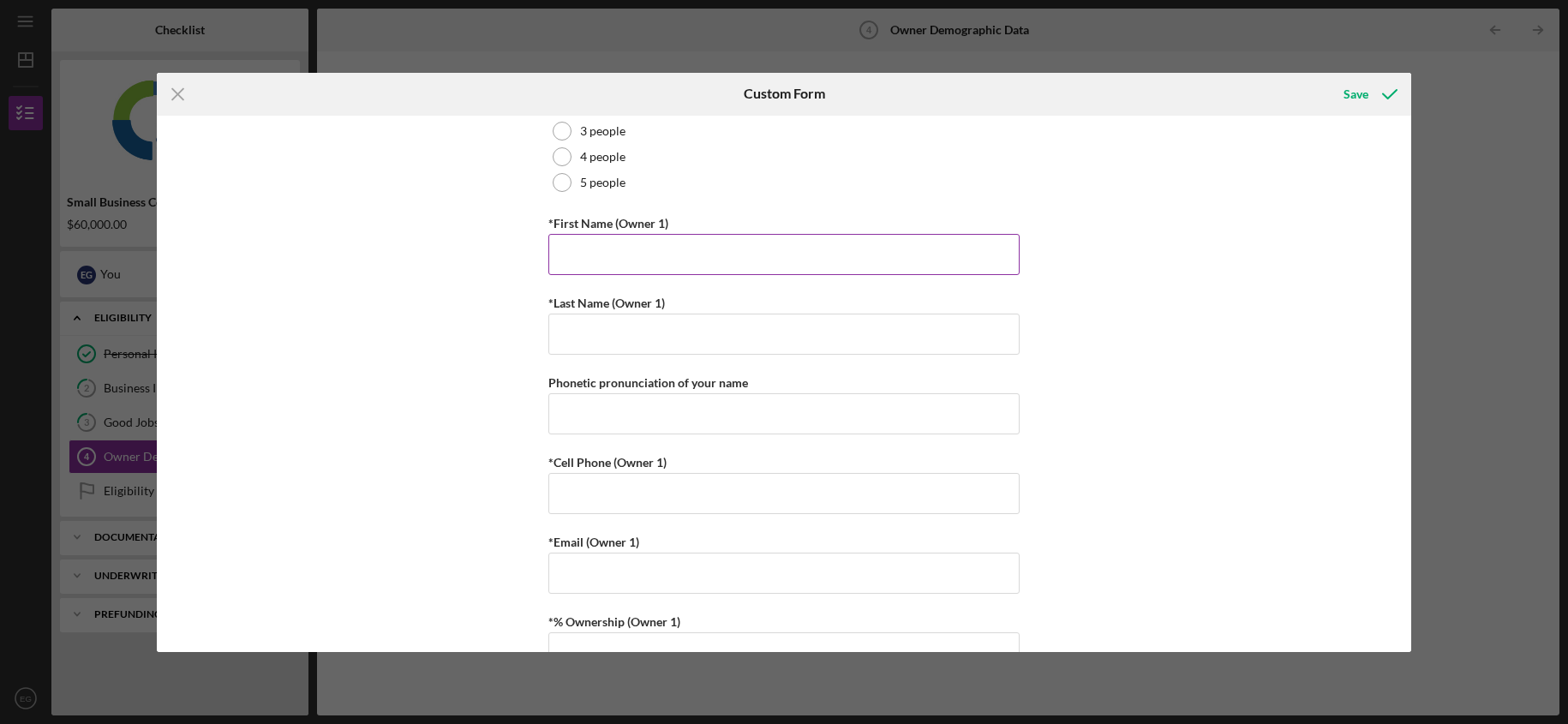
click at [666, 262] on input "*First Name (Owner 1)" at bounding box center [784, 255] width 472 height 41
type input "e"
type input "[PERSON_NAME]"
click at [632, 255] on input "[PERSON_NAME]" at bounding box center [784, 255] width 472 height 41
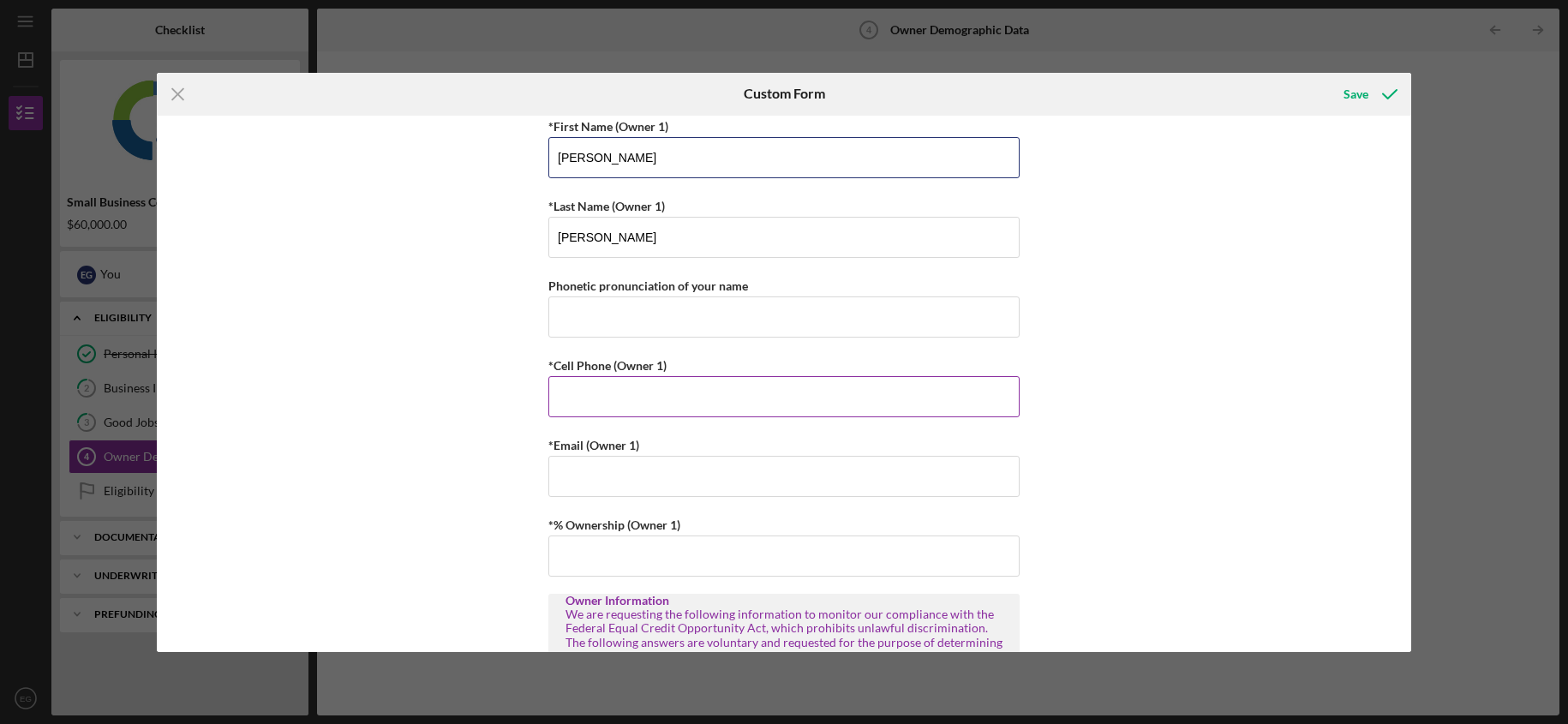
scroll to position [365, 0]
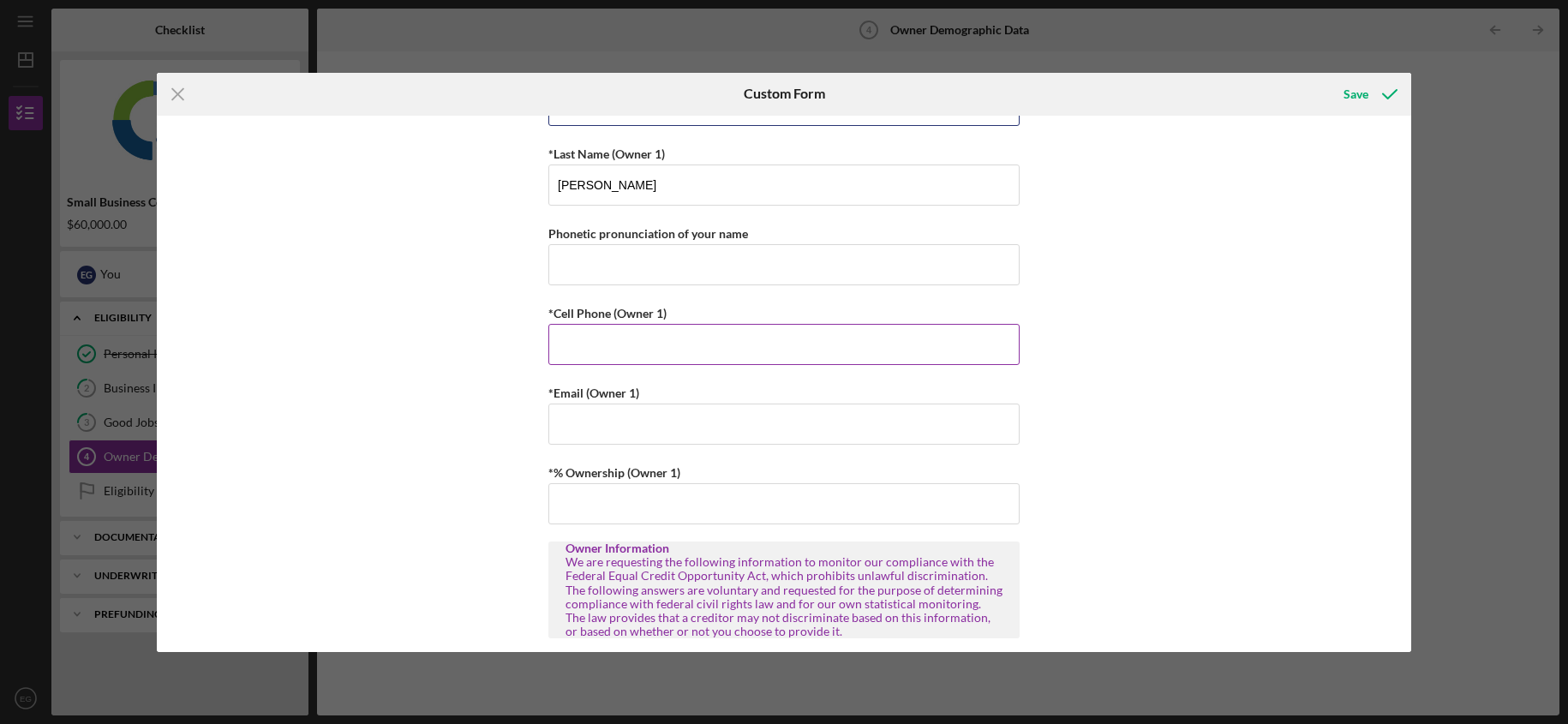
type input "[PERSON_NAME]"
click at [646, 355] on input "*Cell Phone (Owner 1)" at bounding box center [784, 345] width 472 height 41
type input "[PHONE_NUMBER]"
click at [644, 419] on input "*Email (Owner 1)" at bounding box center [784, 425] width 472 height 41
type input "[EMAIL_ADDRESS][DOMAIN_NAME]"
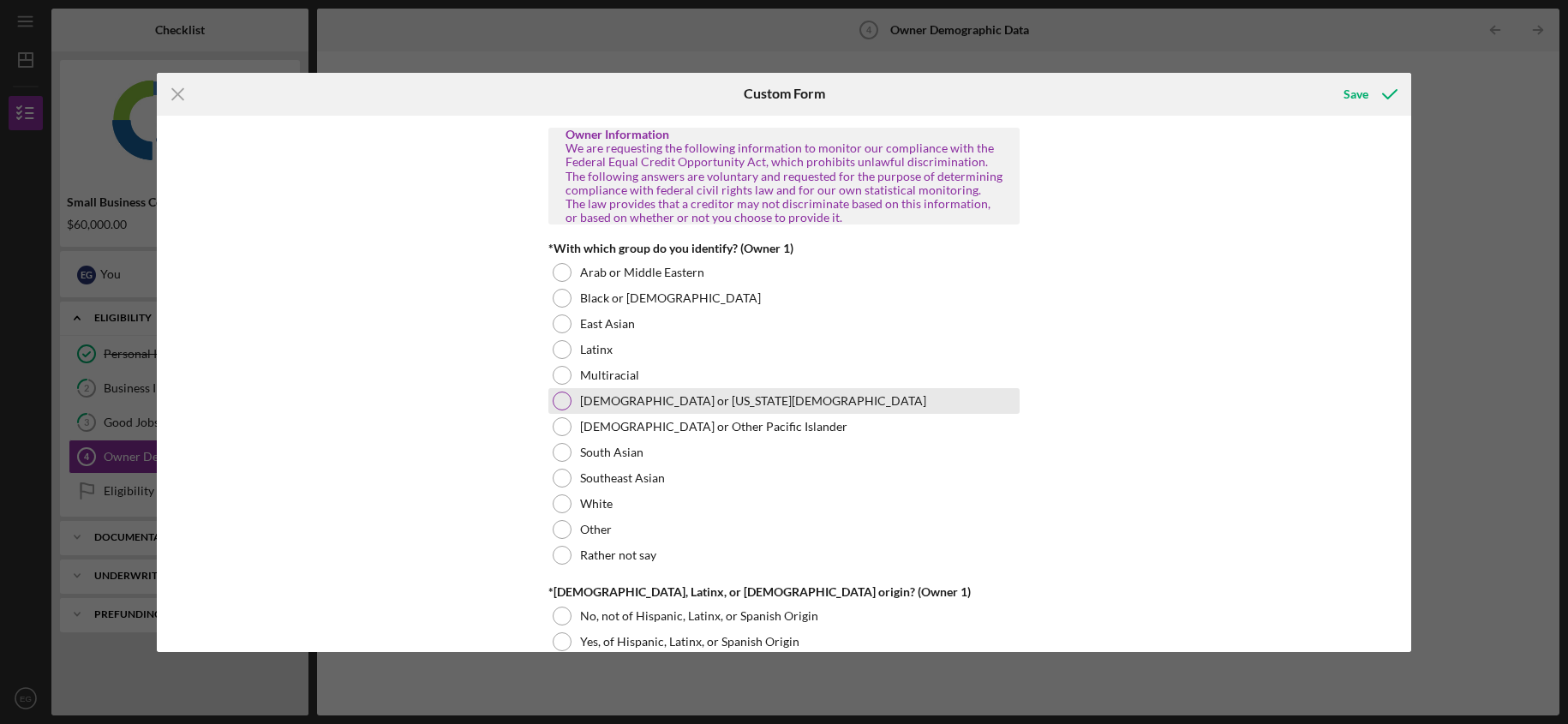
scroll to position [780, 0]
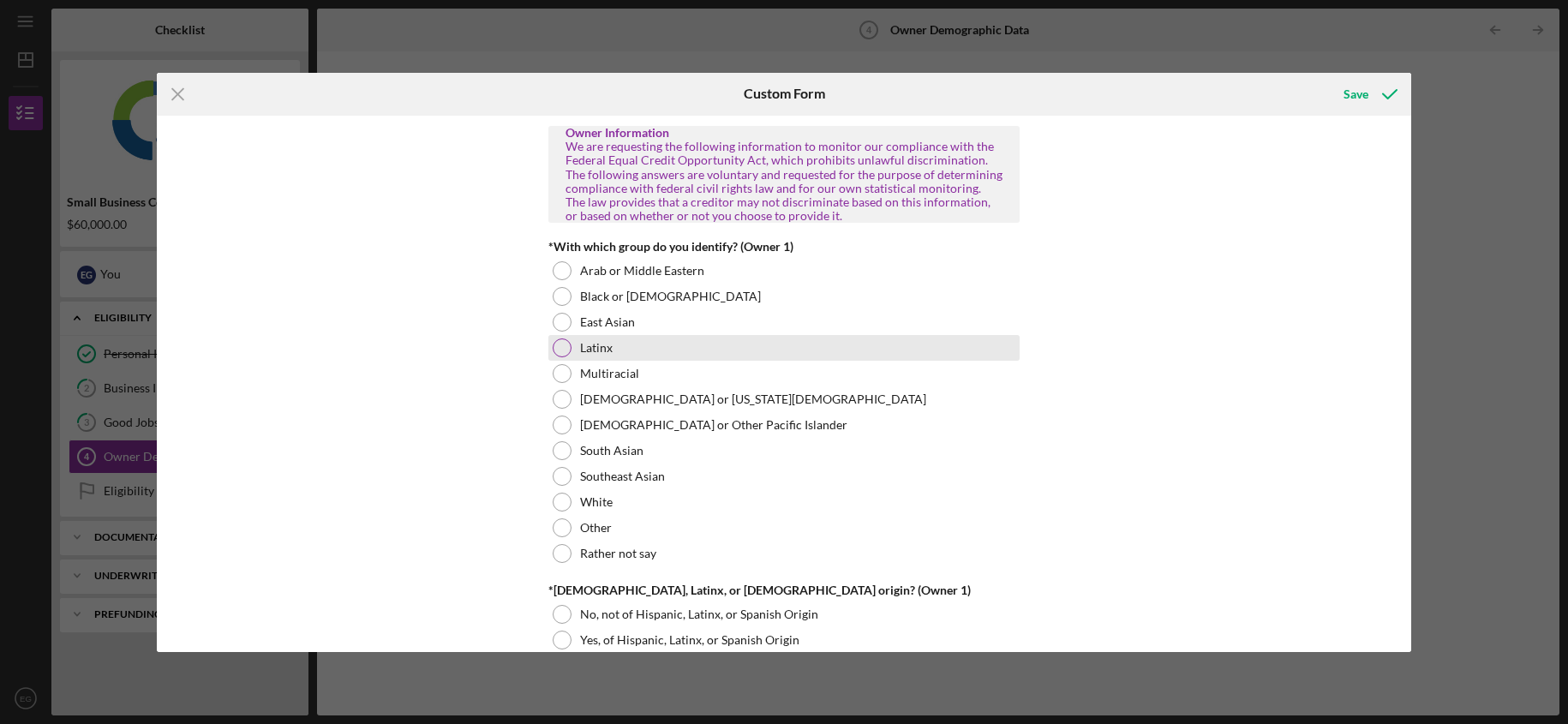
type input "100.00000%"
click at [608, 356] on div "Latinx" at bounding box center [784, 348] width 472 height 26
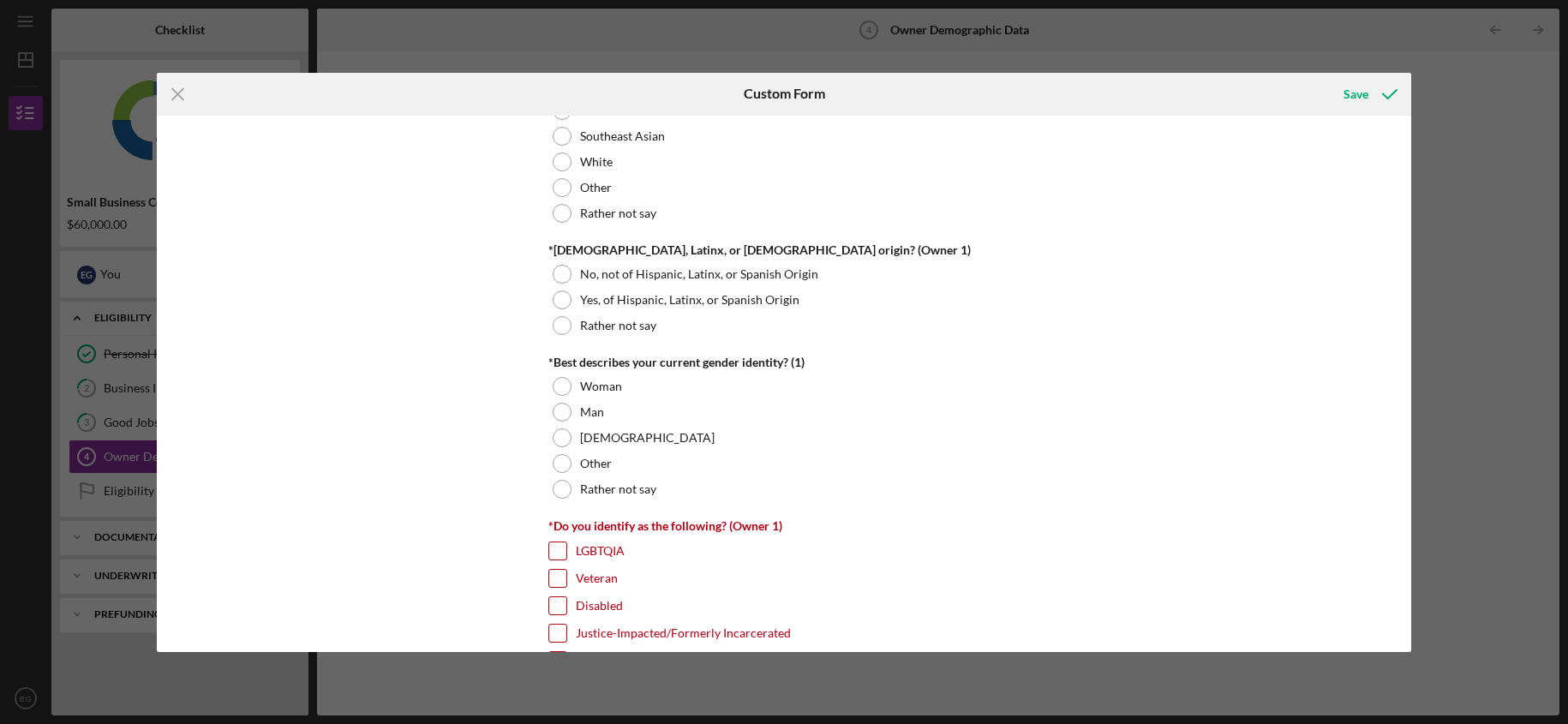
scroll to position [1129, 0]
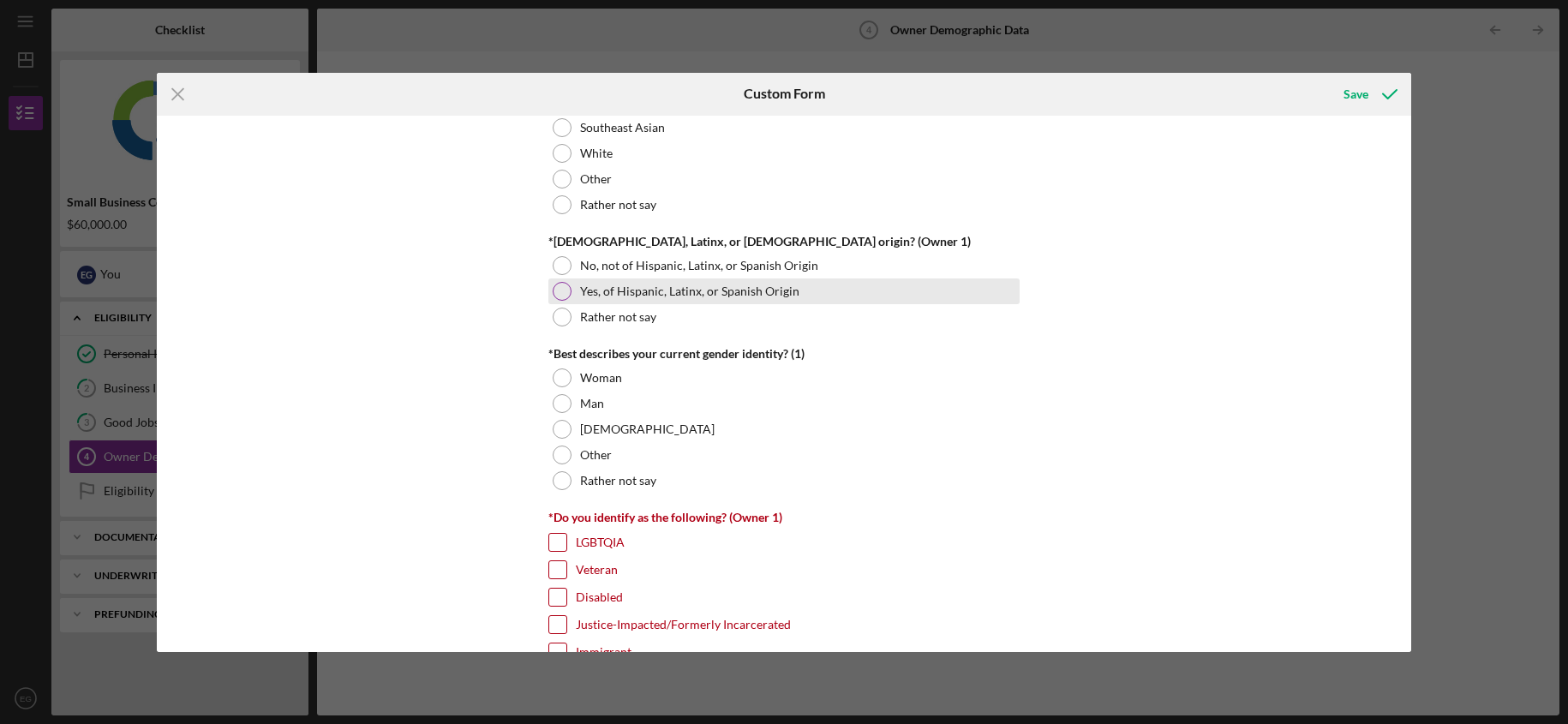
click at [626, 295] on label "Yes, of Hispanic, Latinx, or Spanish Origin" at bounding box center [689, 292] width 219 height 14
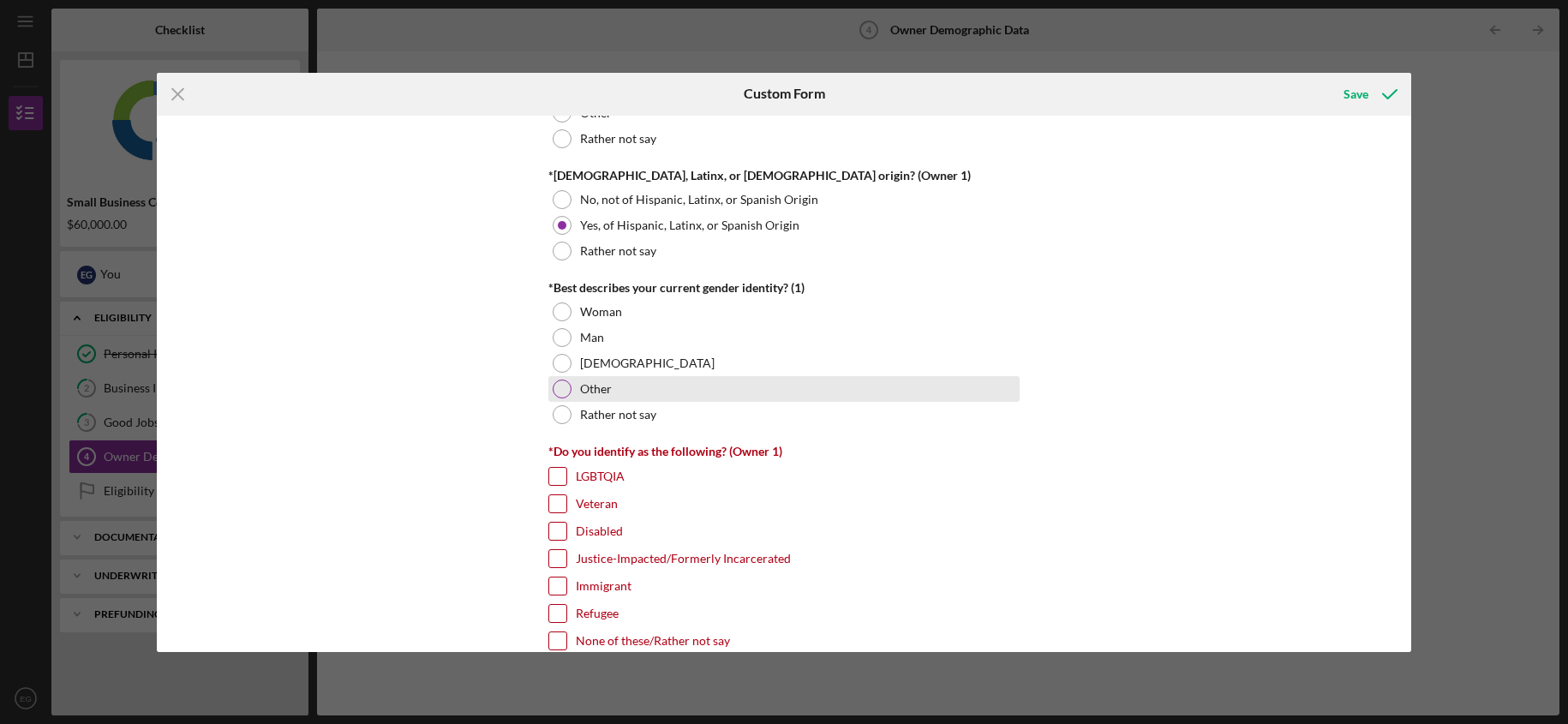
scroll to position [1212, 0]
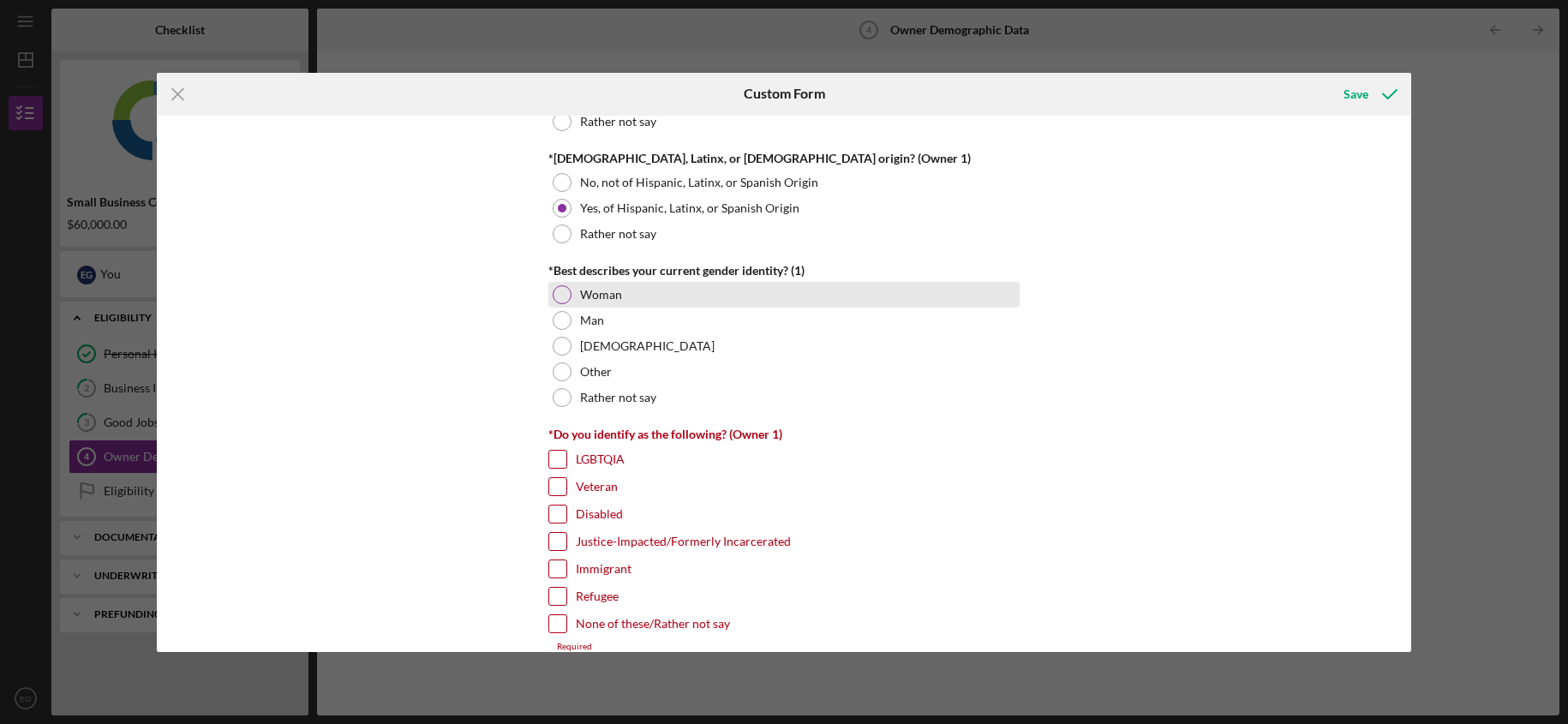
click at [615, 296] on label "Woman" at bounding box center [600, 295] width 42 height 14
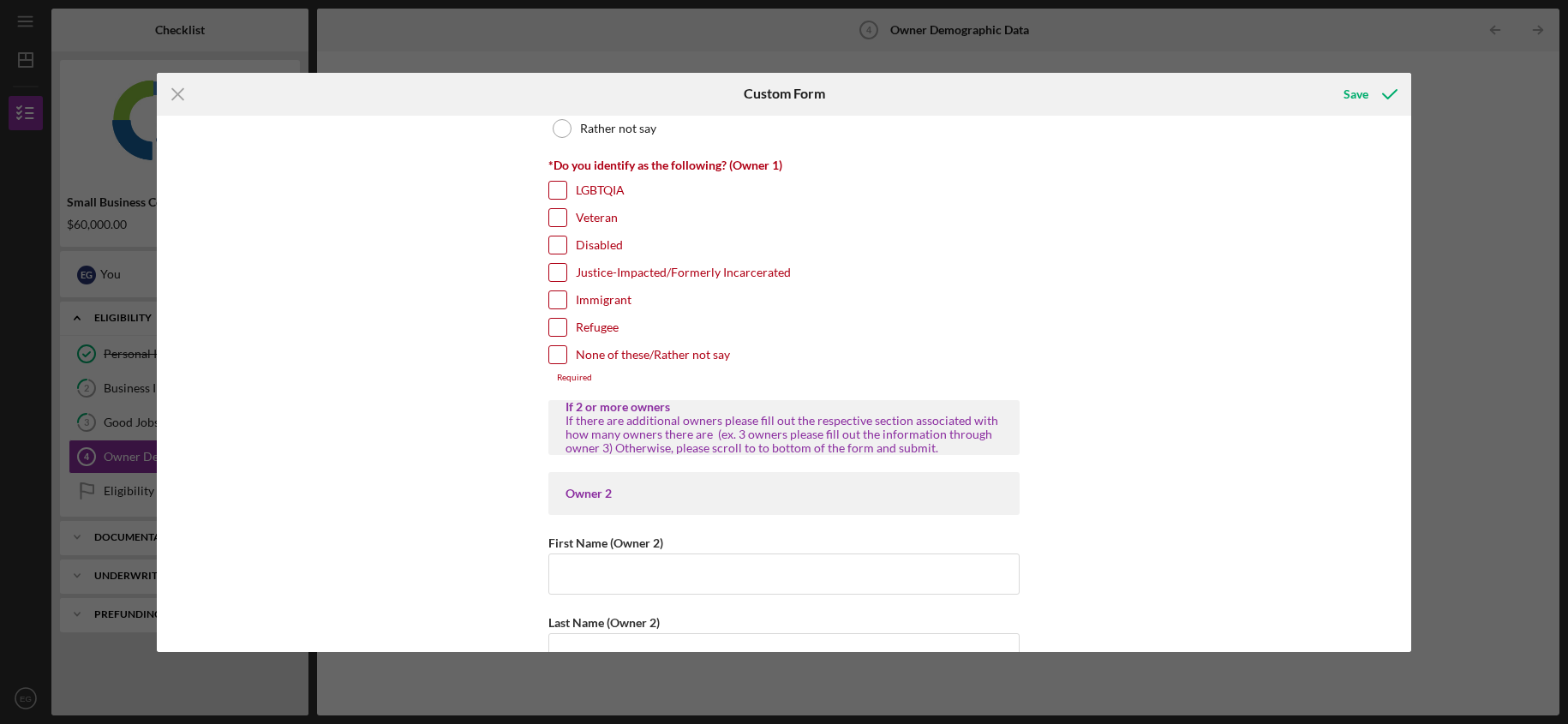
drag, startPoint x: 556, startPoint y: 298, endPoint x: 585, endPoint y: 318, distance: 35.2
click at [556, 298] on input "Immigrant" at bounding box center [558, 300] width 17 height 17
checkbox input "true"
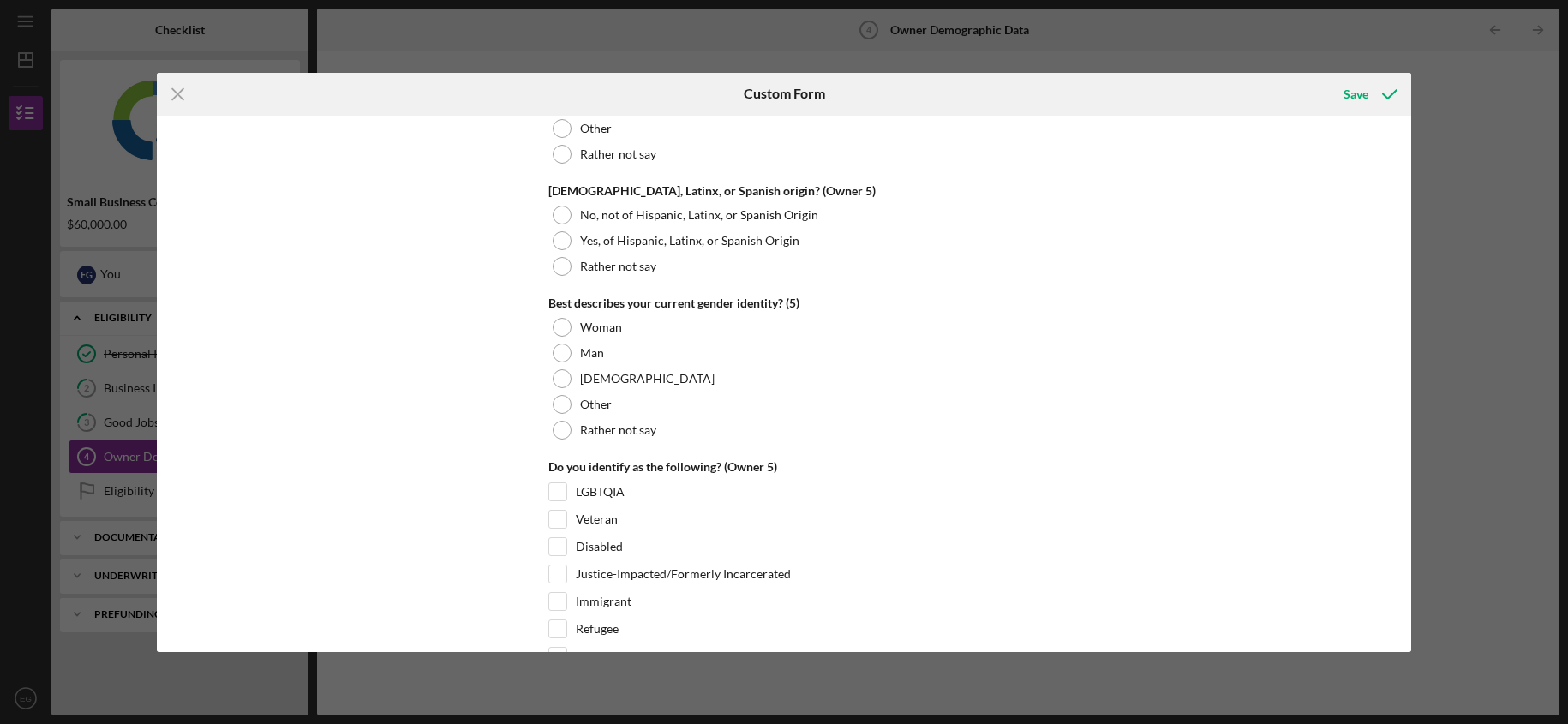
scroll to position [6542, 0]
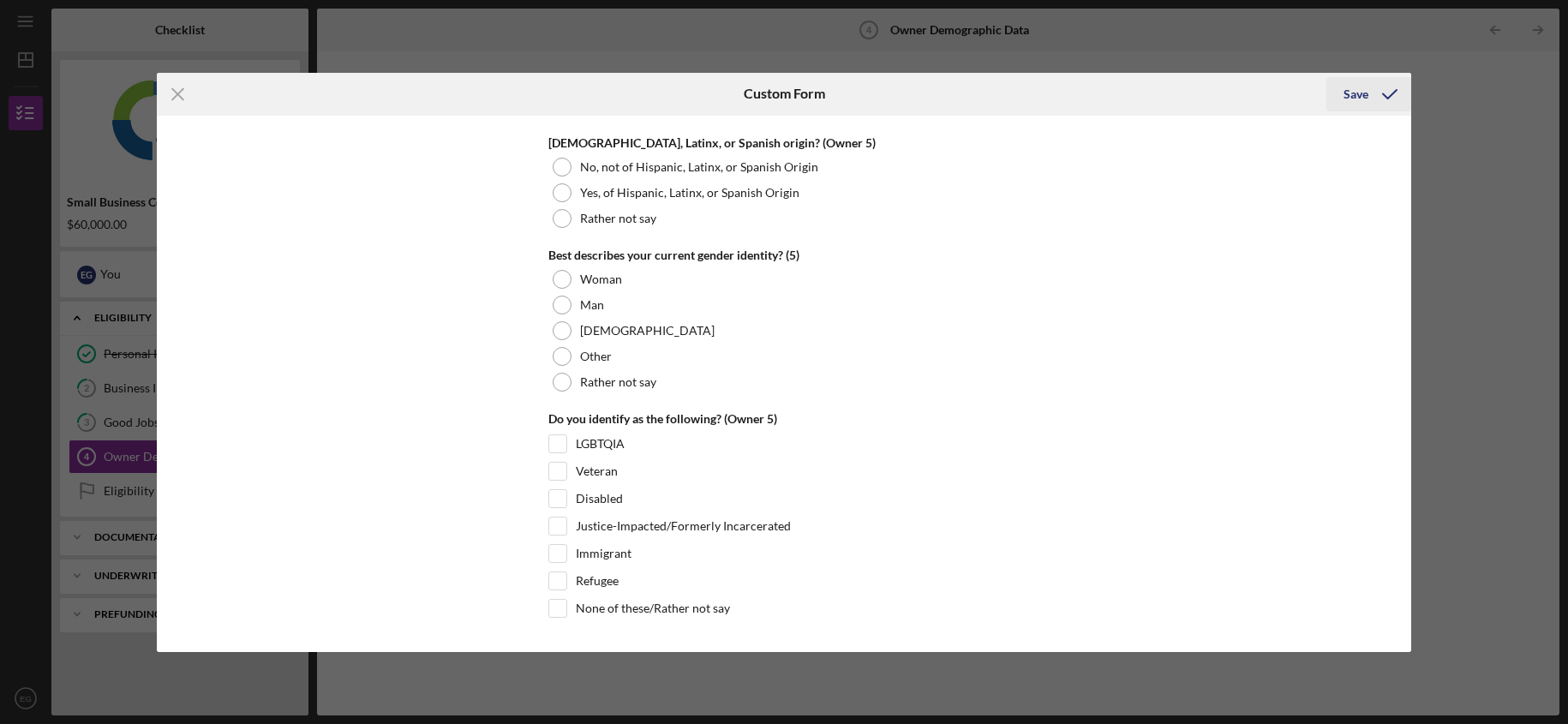
click at [1360, 96] on div "Save" at bounding box center [1355, 94] width 25 height 34
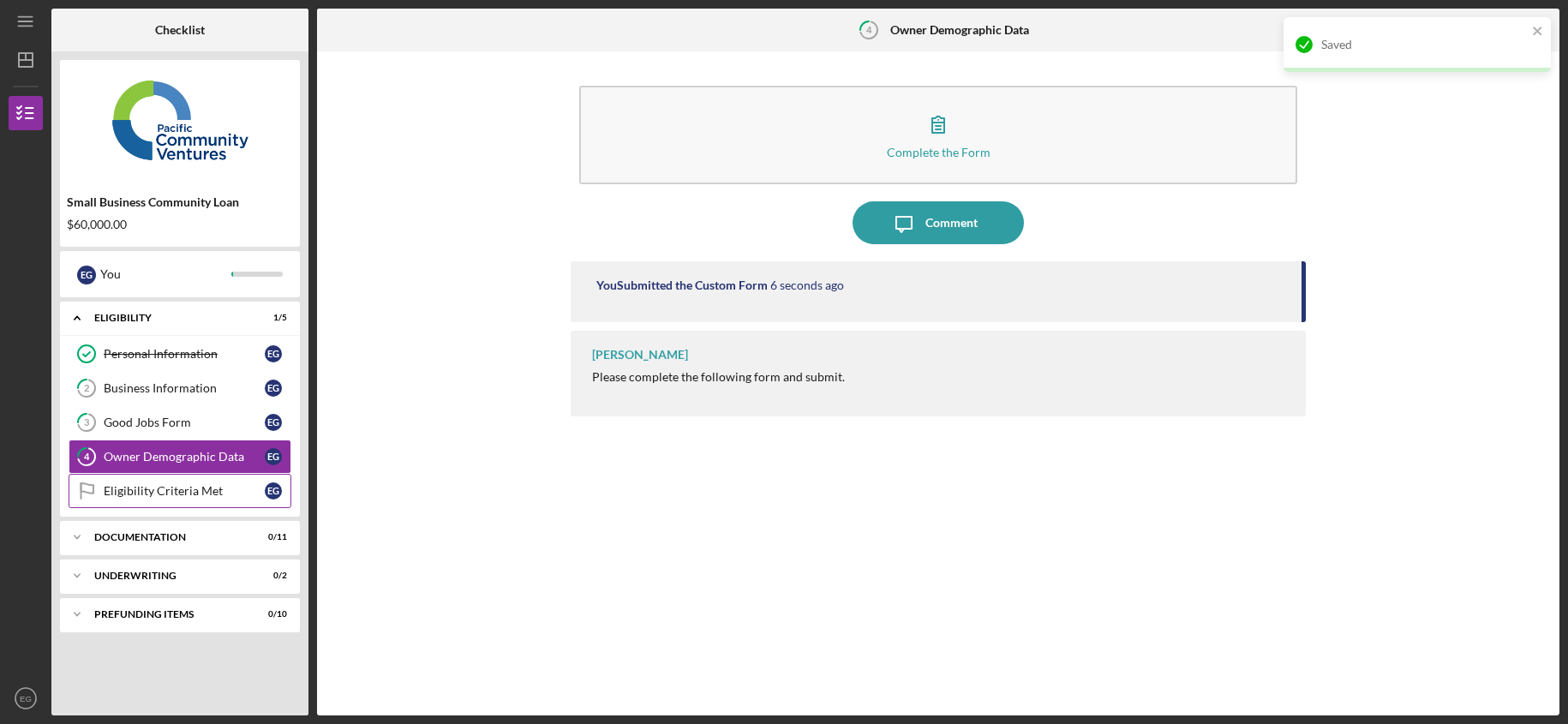
click at [191, 495] on div "Eligibility Criteria Met" at bounding box center [184, 492] width 161 height 14
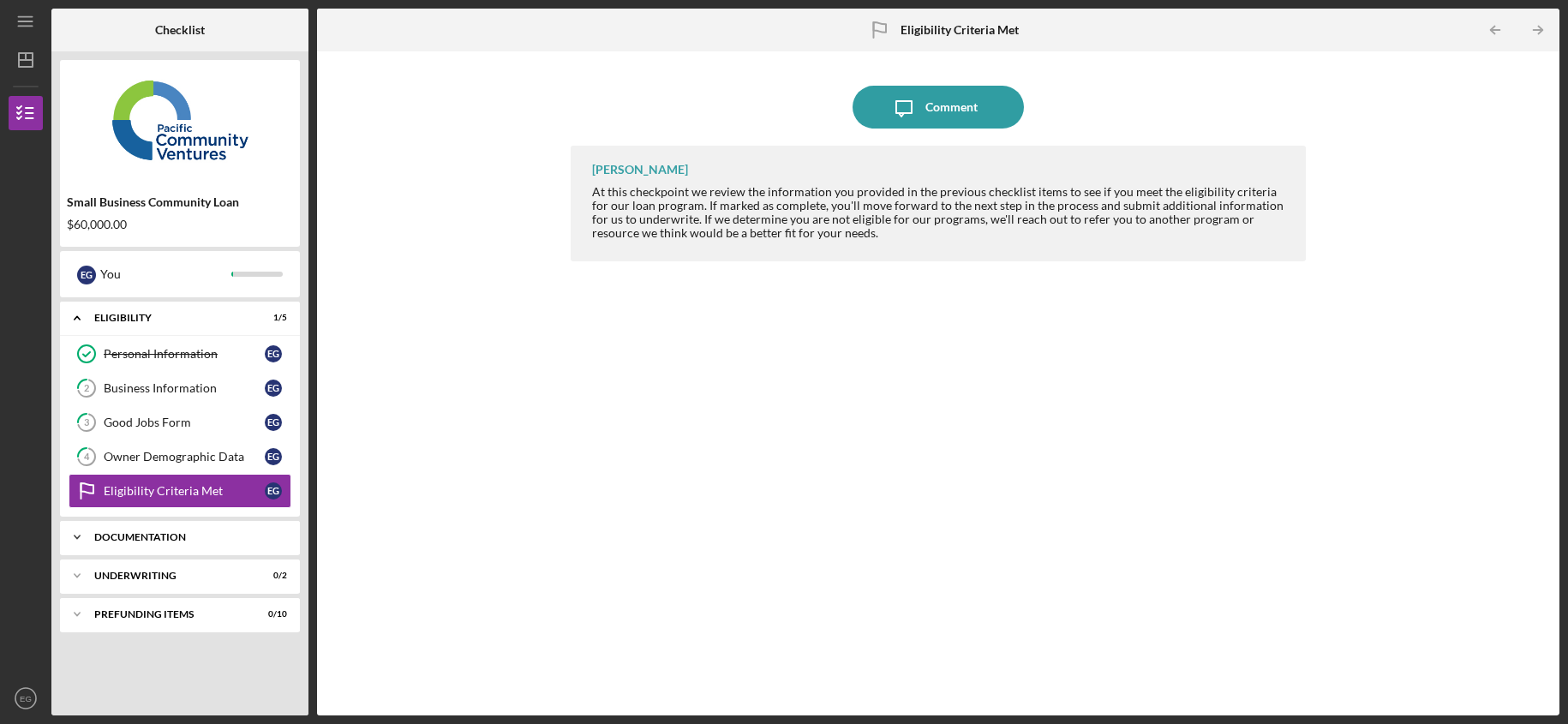
drag, startPoint x: 133, startPoint y: 540, endPoint x: 142, endPoint y: 516, distance: 25.6
click at [132, 540] on div "Documentation" at bounding box center [169, 538] width 150 height 10
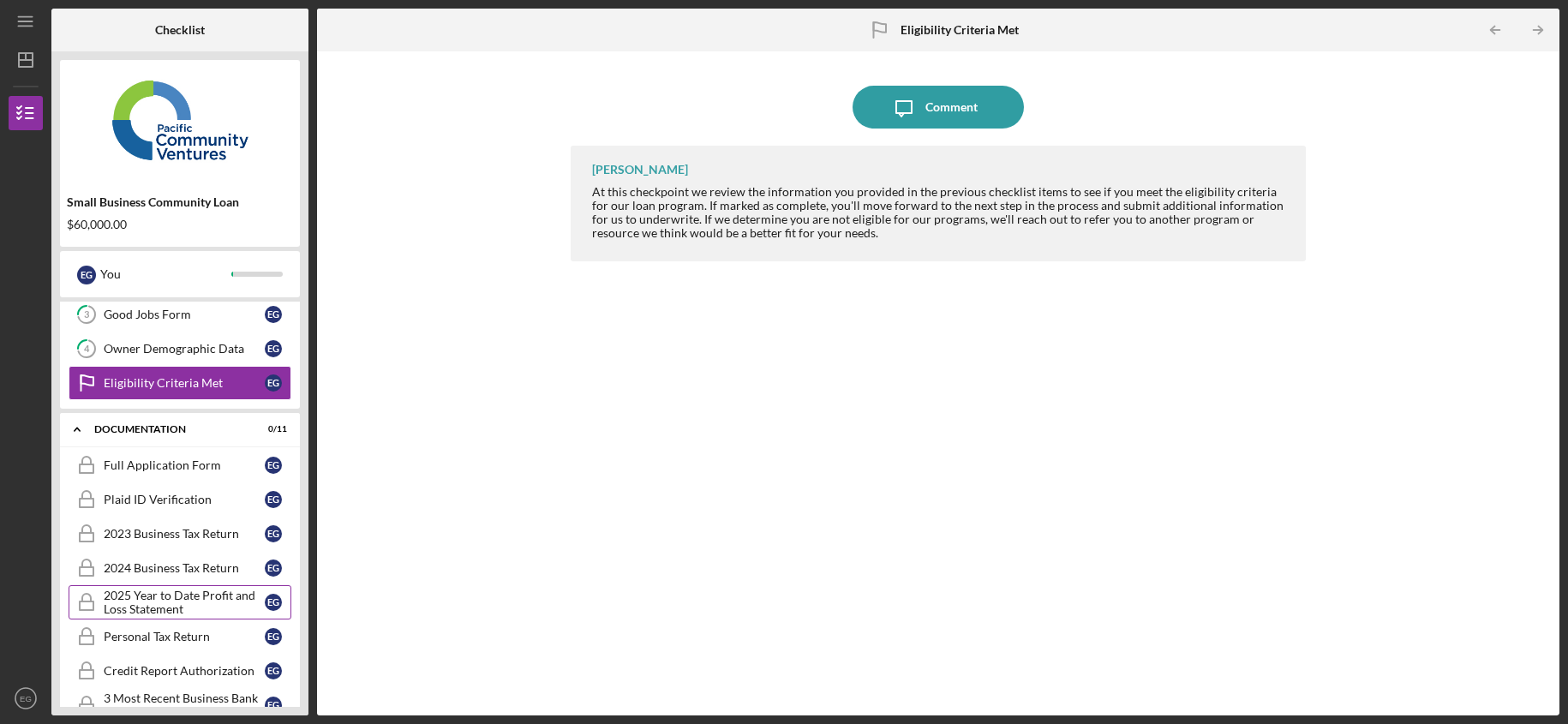
scroll to position [229, 0]
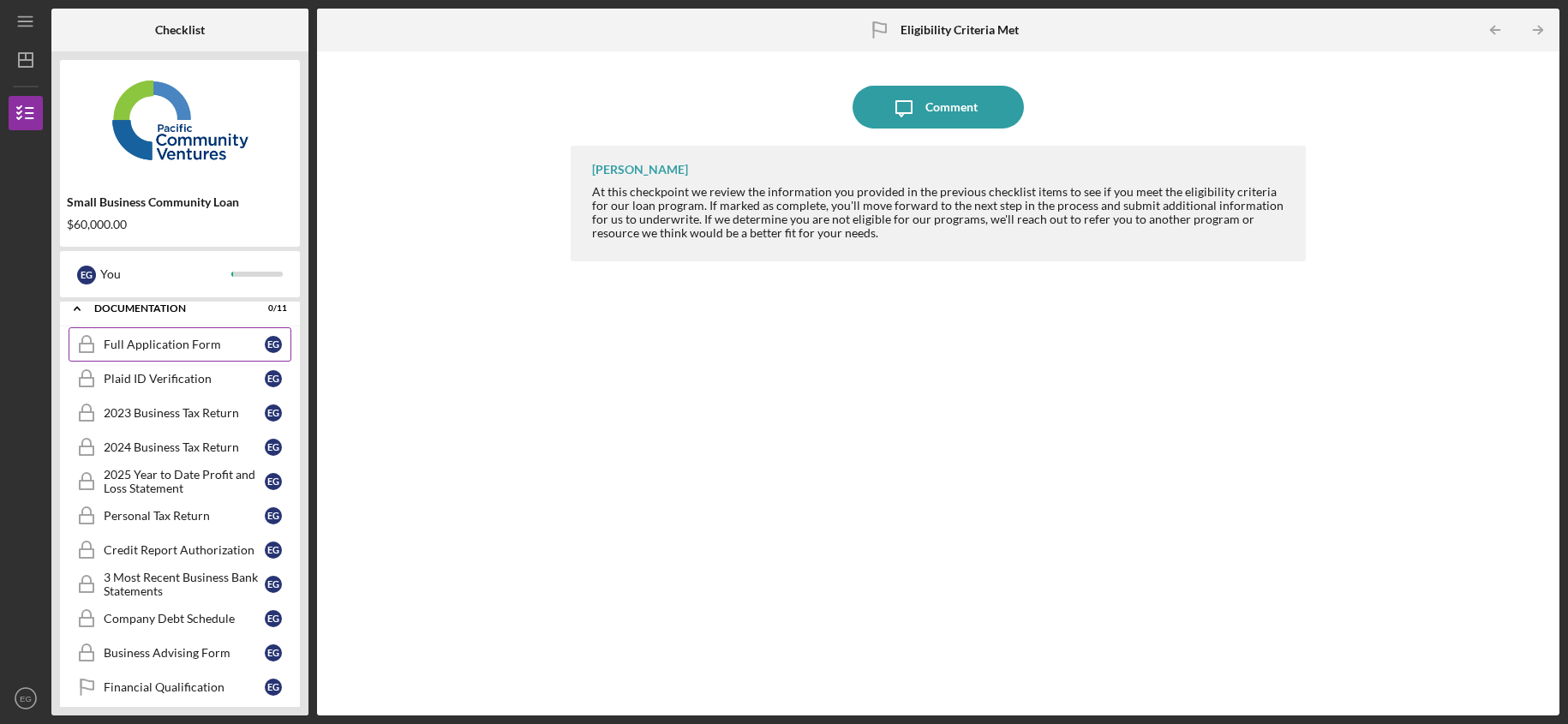
click at [195, 350] on div "Full Application Form" at bounding box center [184, 345] width 161 height 14
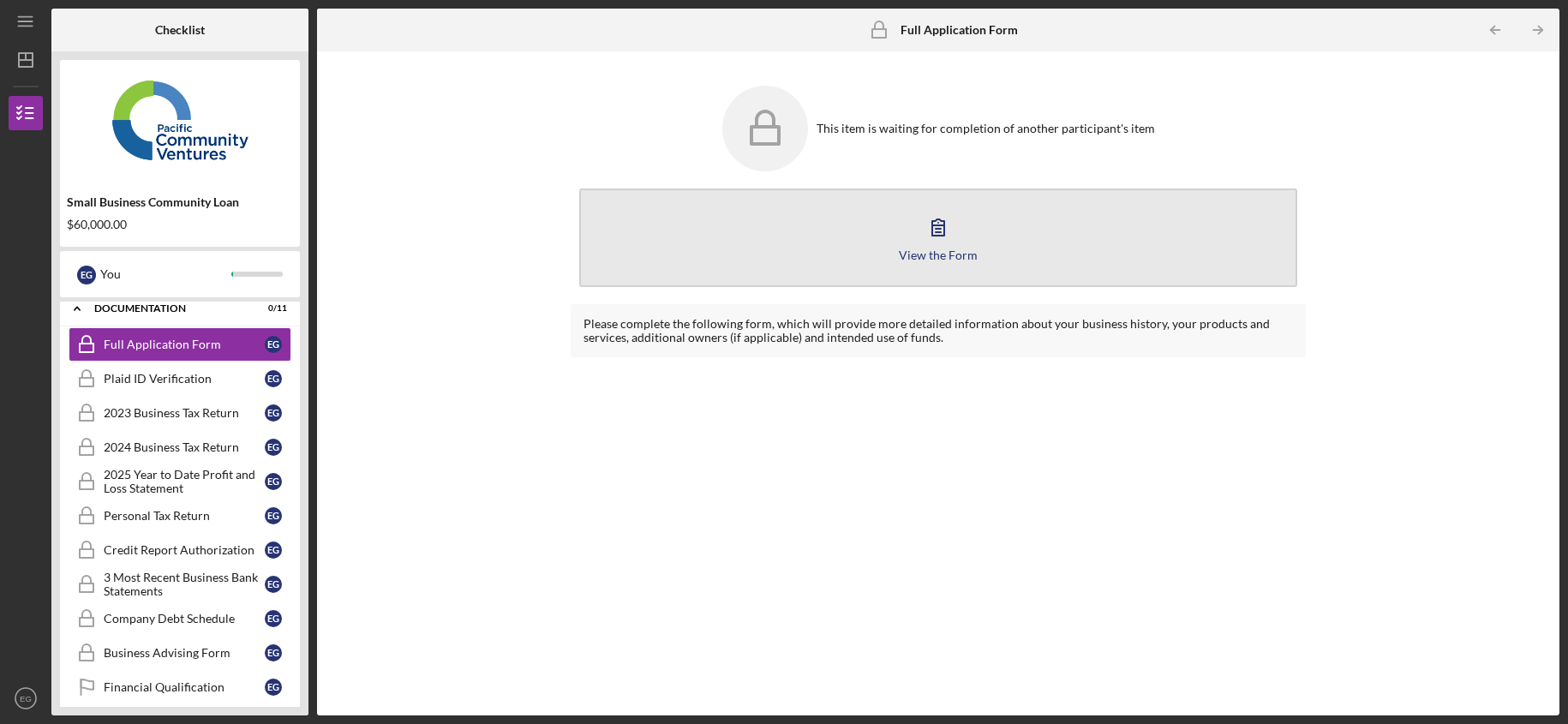
click at [934, 237] on icon "button" at bounding box center [938, 227] width 43 height 43
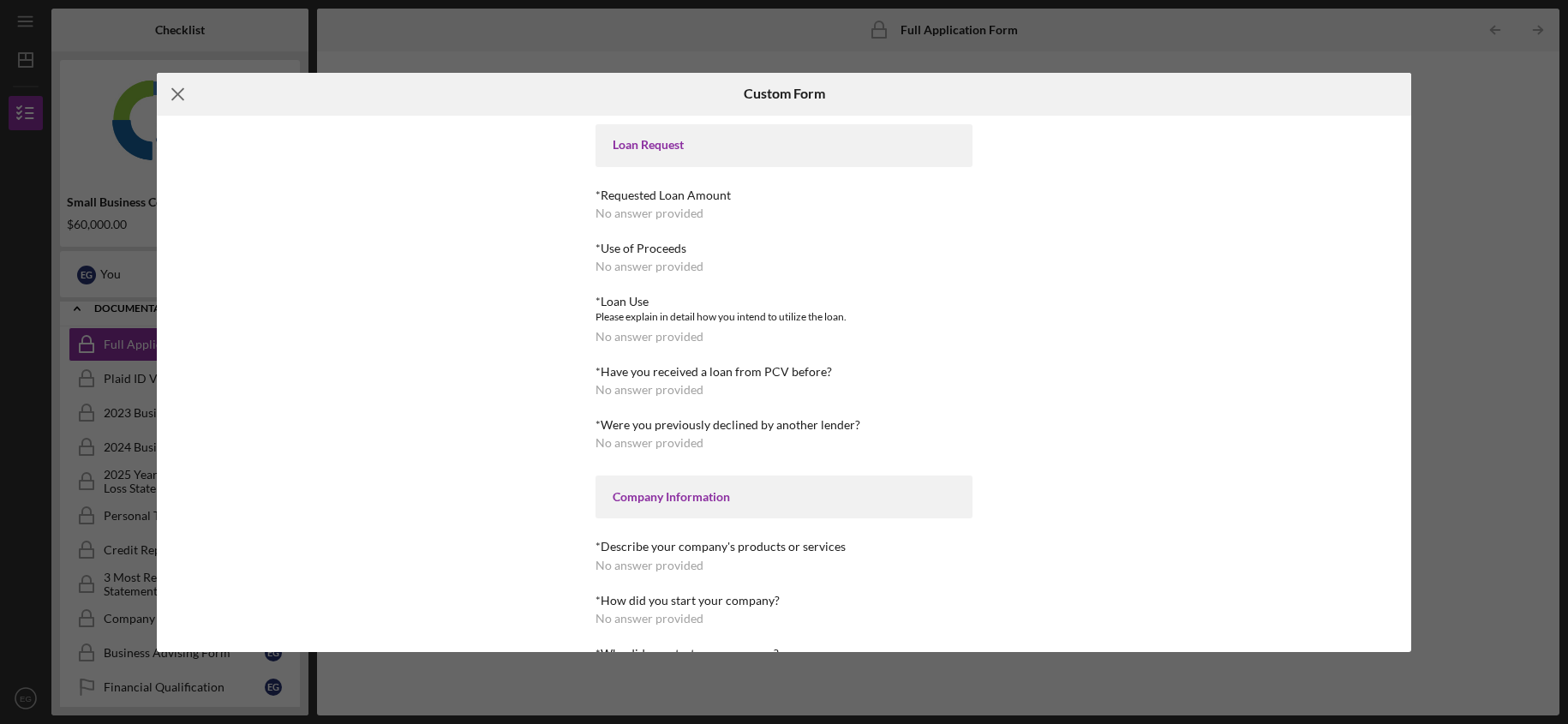
click at [179, 95] on line at bounding box center [177, 94] width 11 height 11
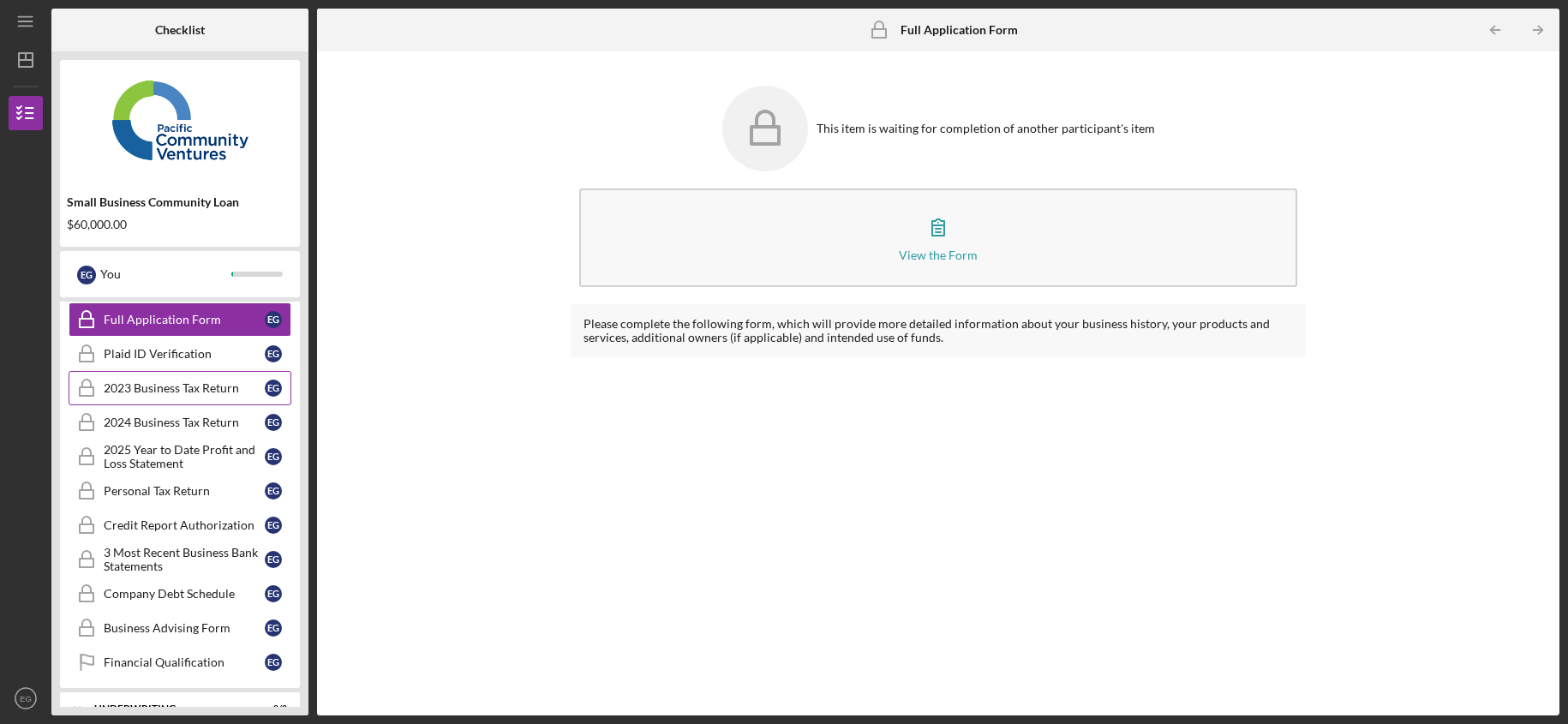
scroll to position [255, 0]
click at [185, 423] on div "2024 Business Tax Return" at bounding box center [184, 422] width 161 height 14
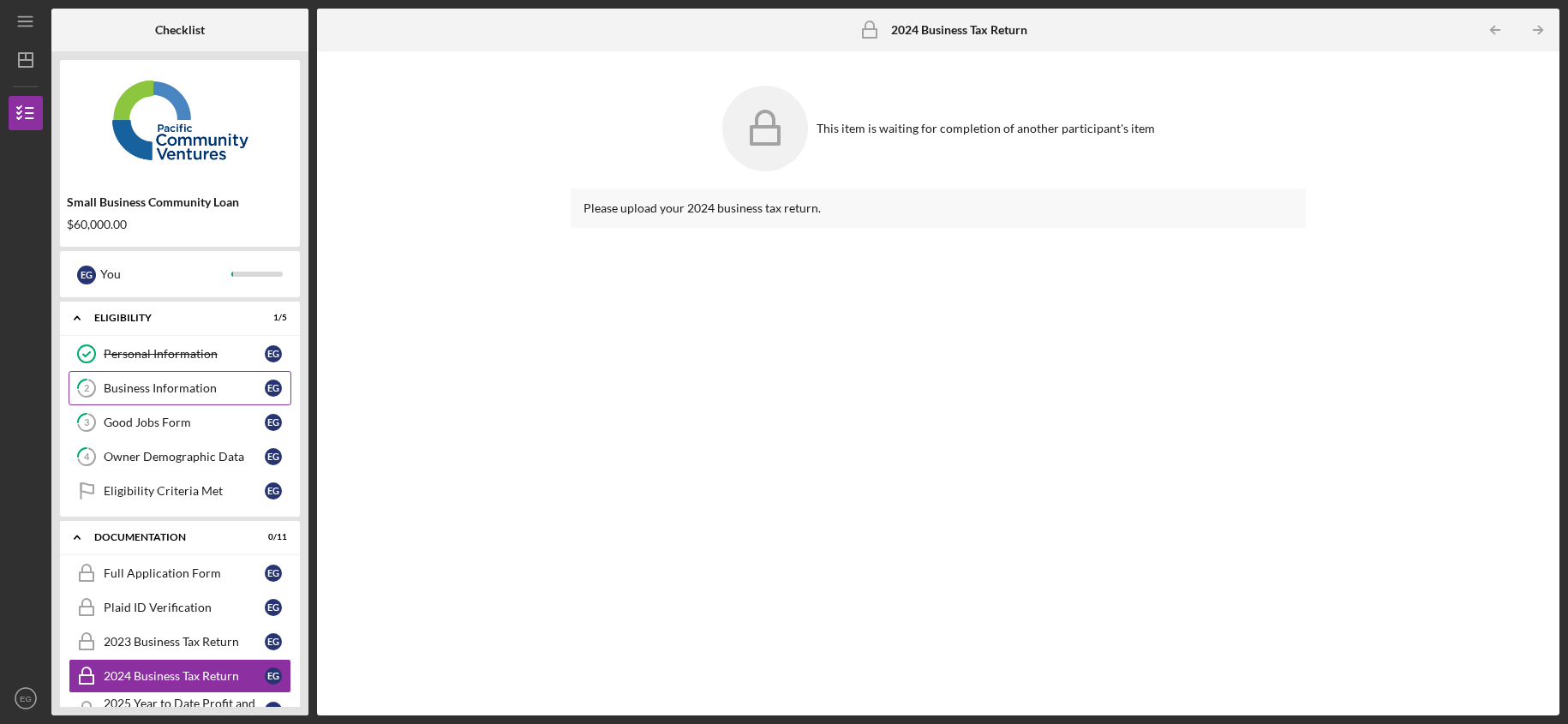
click at [184, 395] on link "2 Business Information E G" at bounding box center [180, 389] width 223 height 34
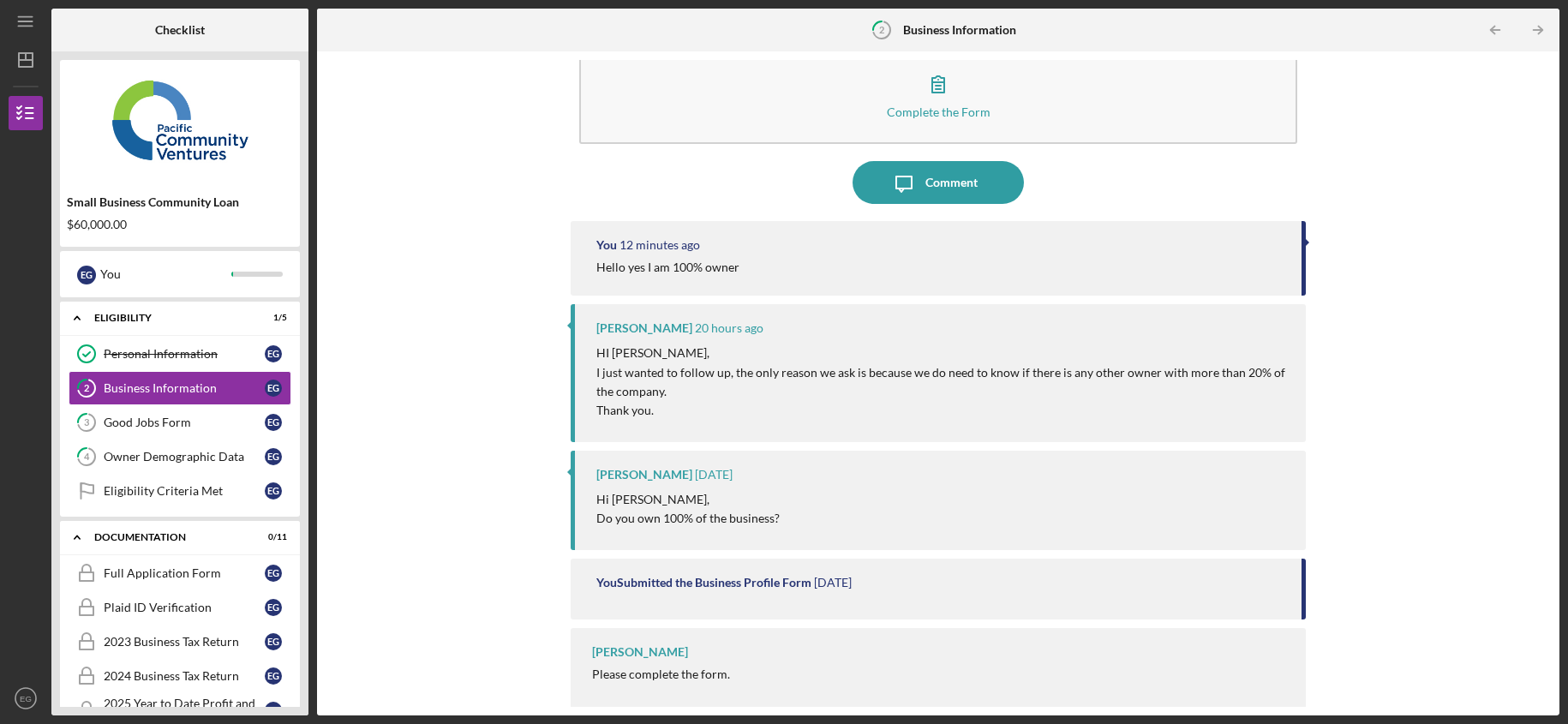
scroll to position [47, 0]
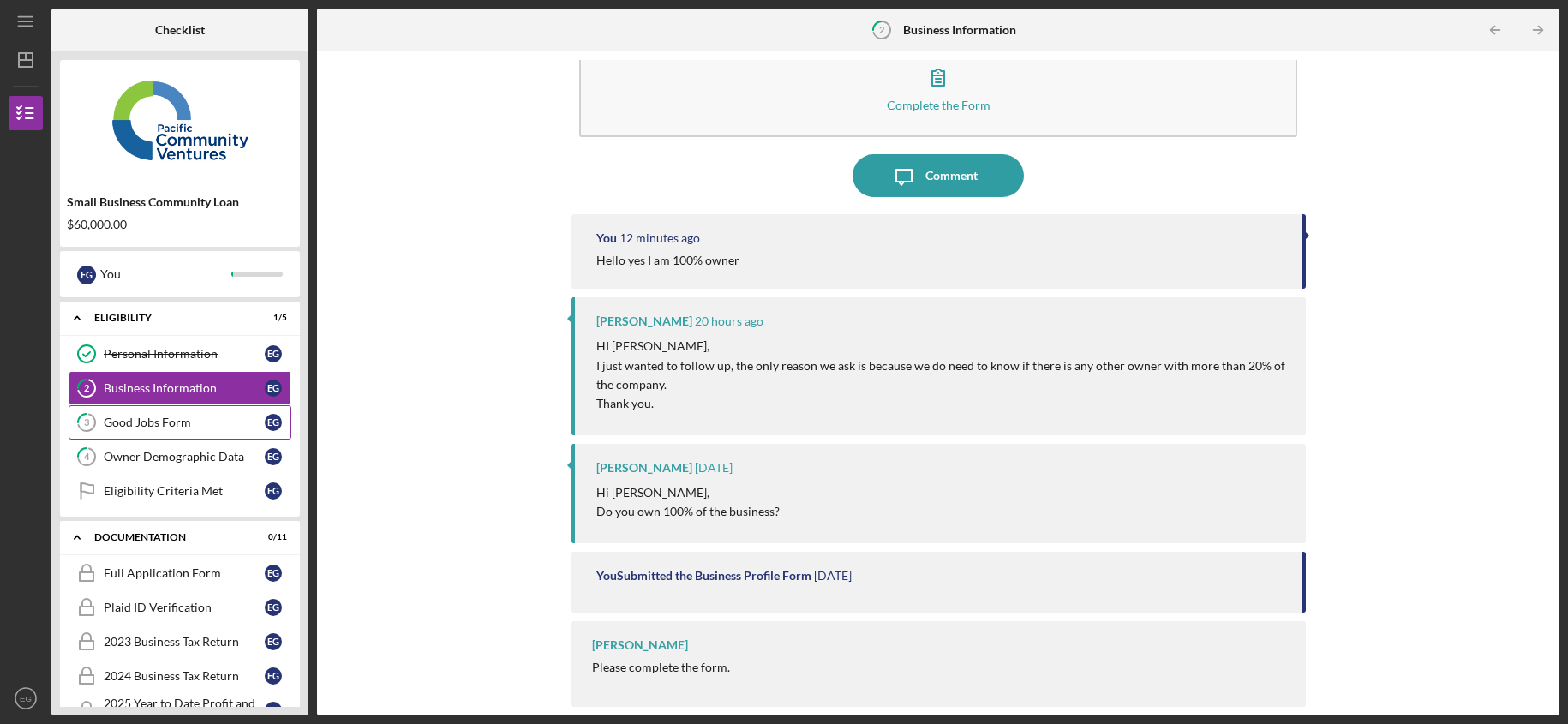
click at [165, 430] on div "Good Jobs Form" at bounding box center [184, 423] width 161 height 14
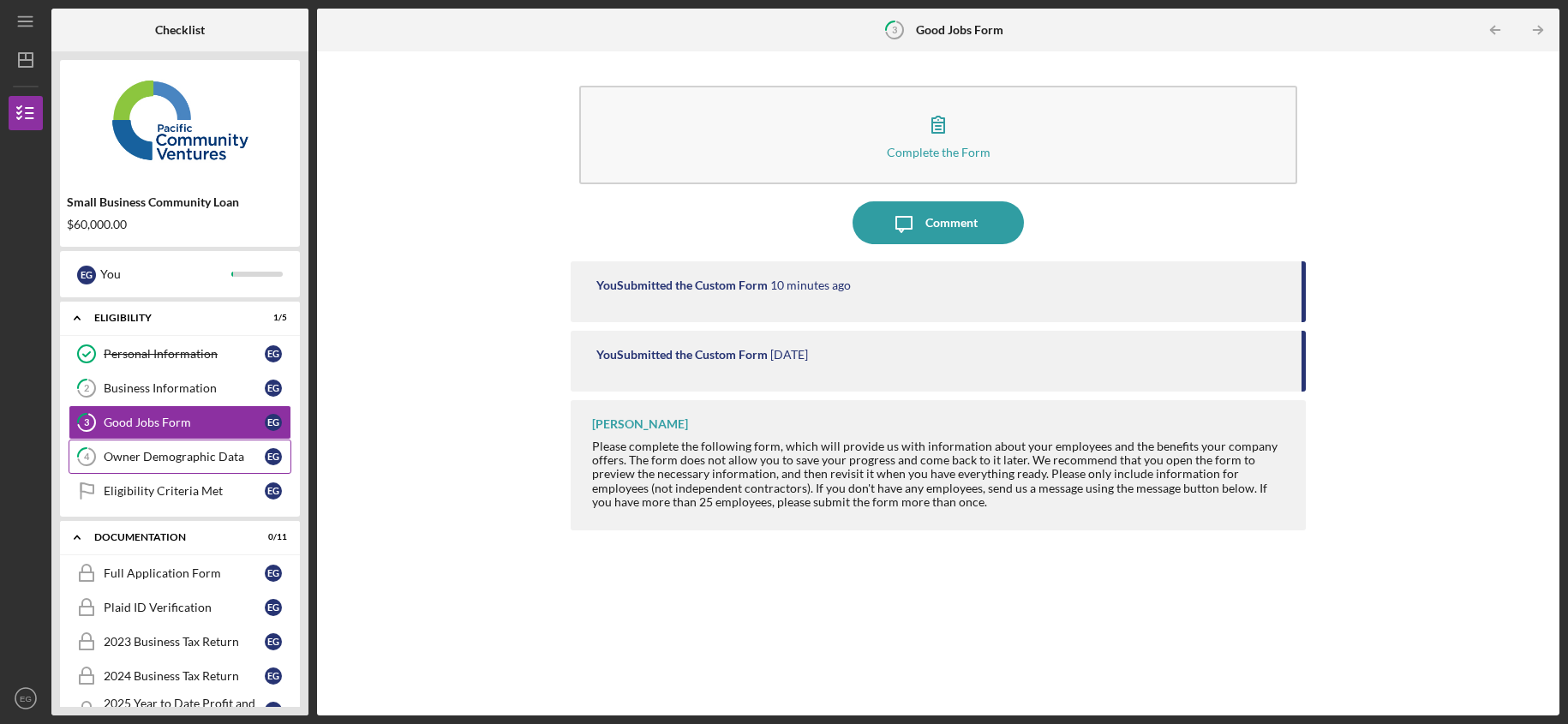
click at [135, 453] on div "Owner Demographic Data" at bounding box center [184, 457] width 161 height 14
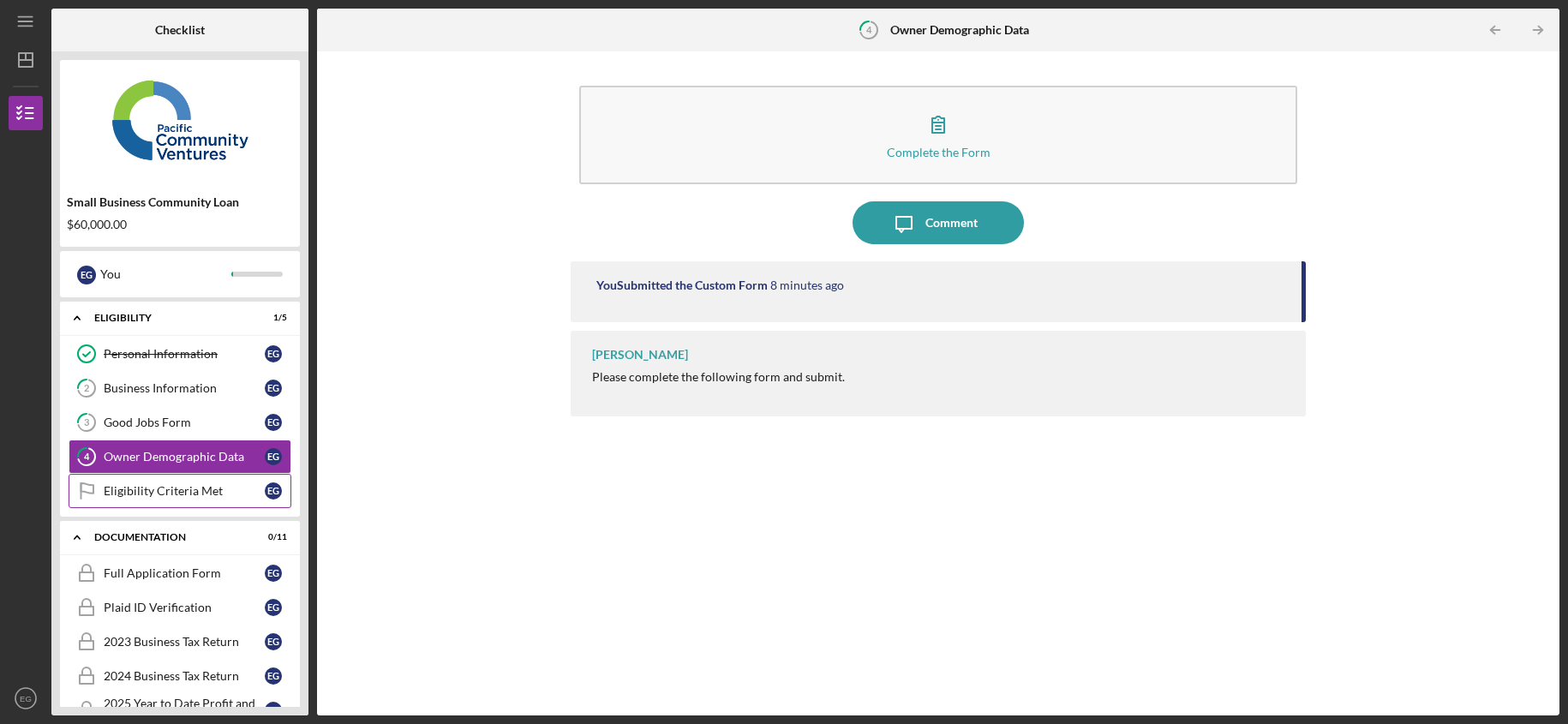
click at [213, 501] on link "Eligibility Criteria Met Eligibility Criteria Met E G" at bounding box center [180, 492] width 223 height 34
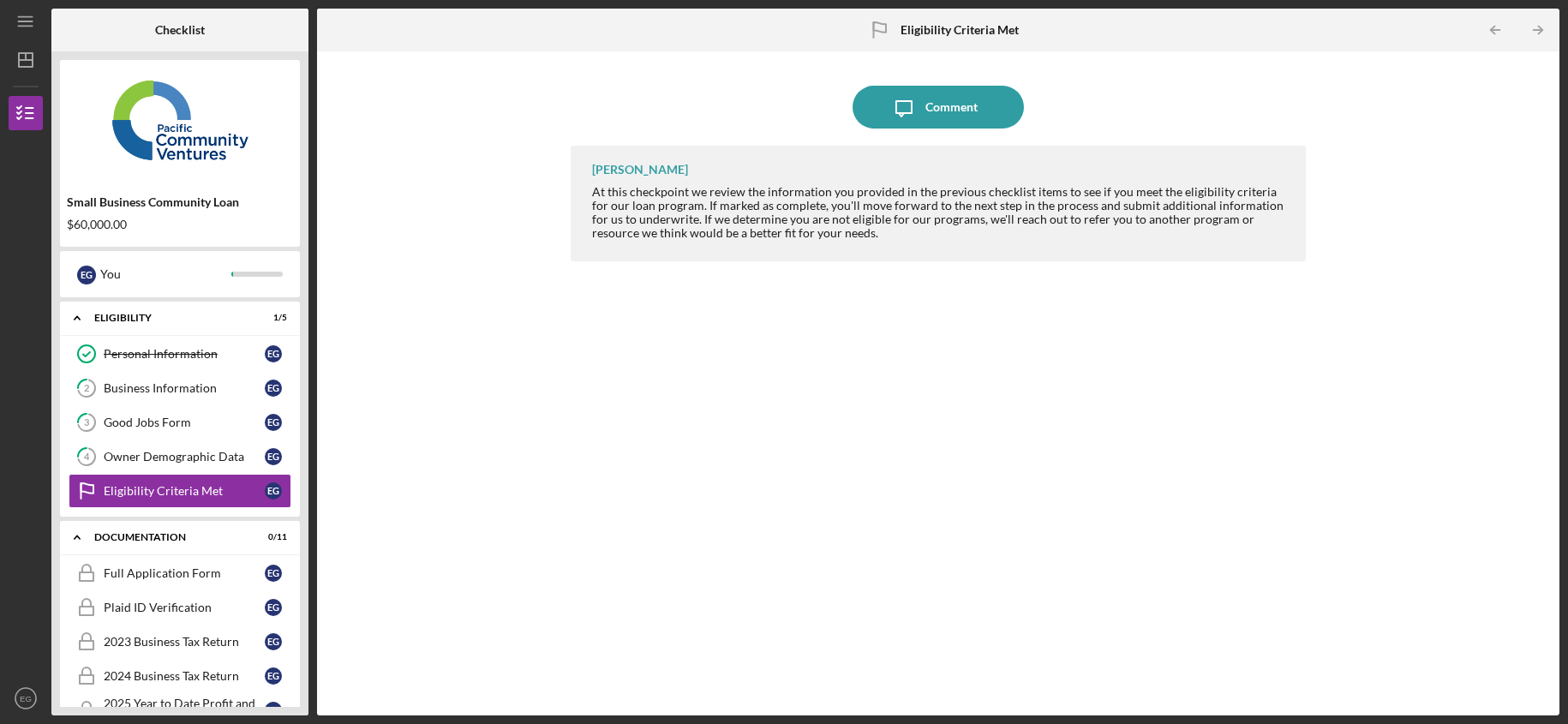
scroll to position [1, 0]
click at [202, 456] on div "Owner Demographic Data" at bounding box center [184, 456] width 161 height 14
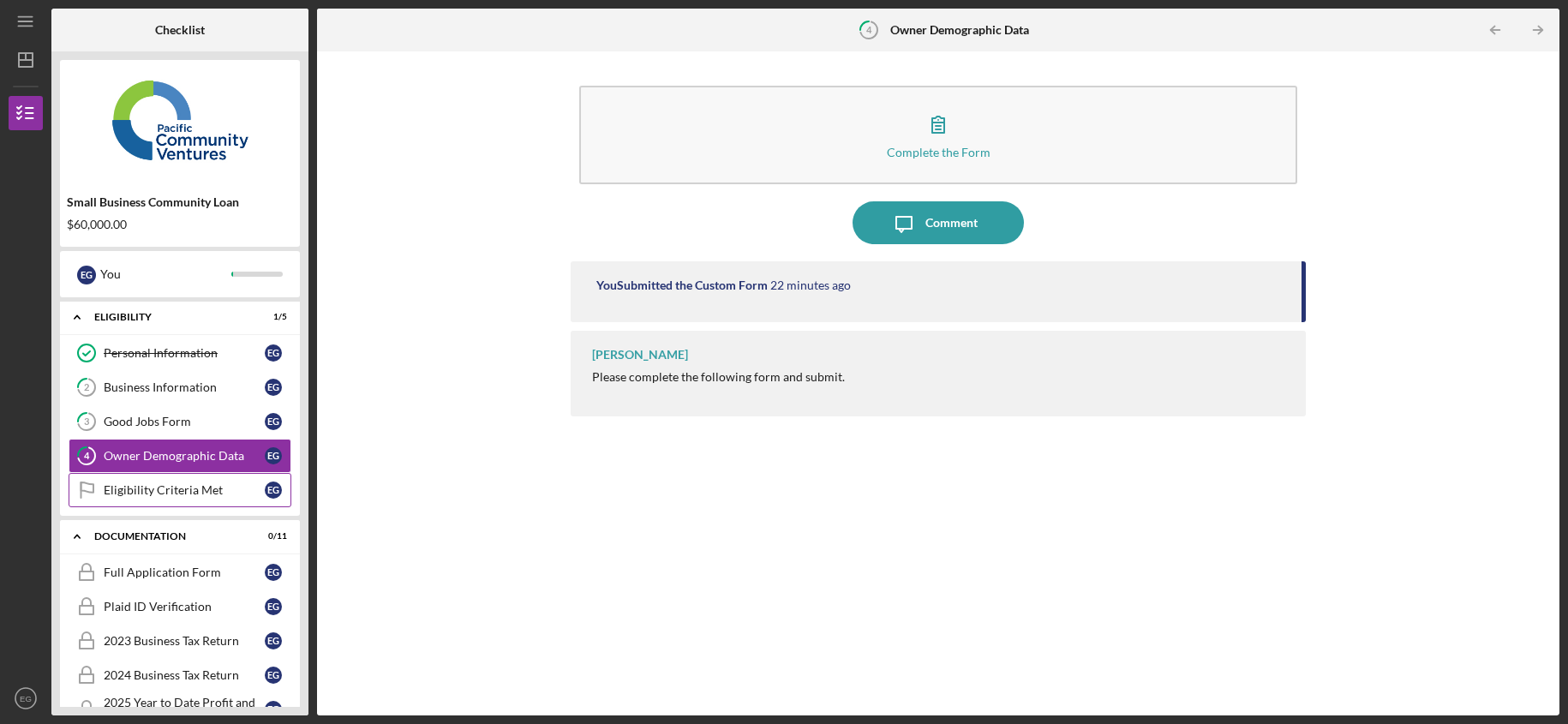
click at [205, 492] on div "Eligibility Criteria Met" at bounding box center [184, 491] width 161 height 14
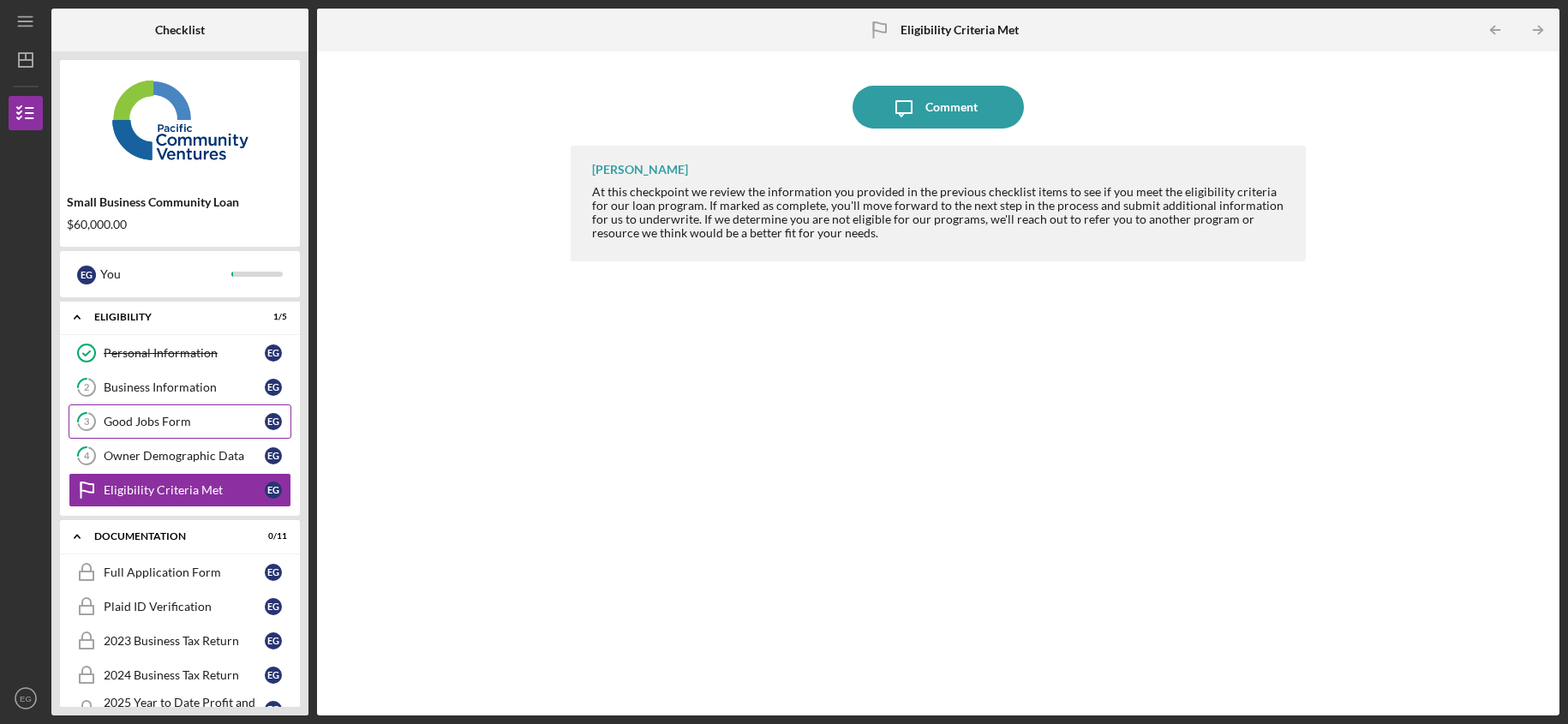
click at [196, 423] on div "Good Jobs Form" at bounding box center [184, 422] width 161 height 14
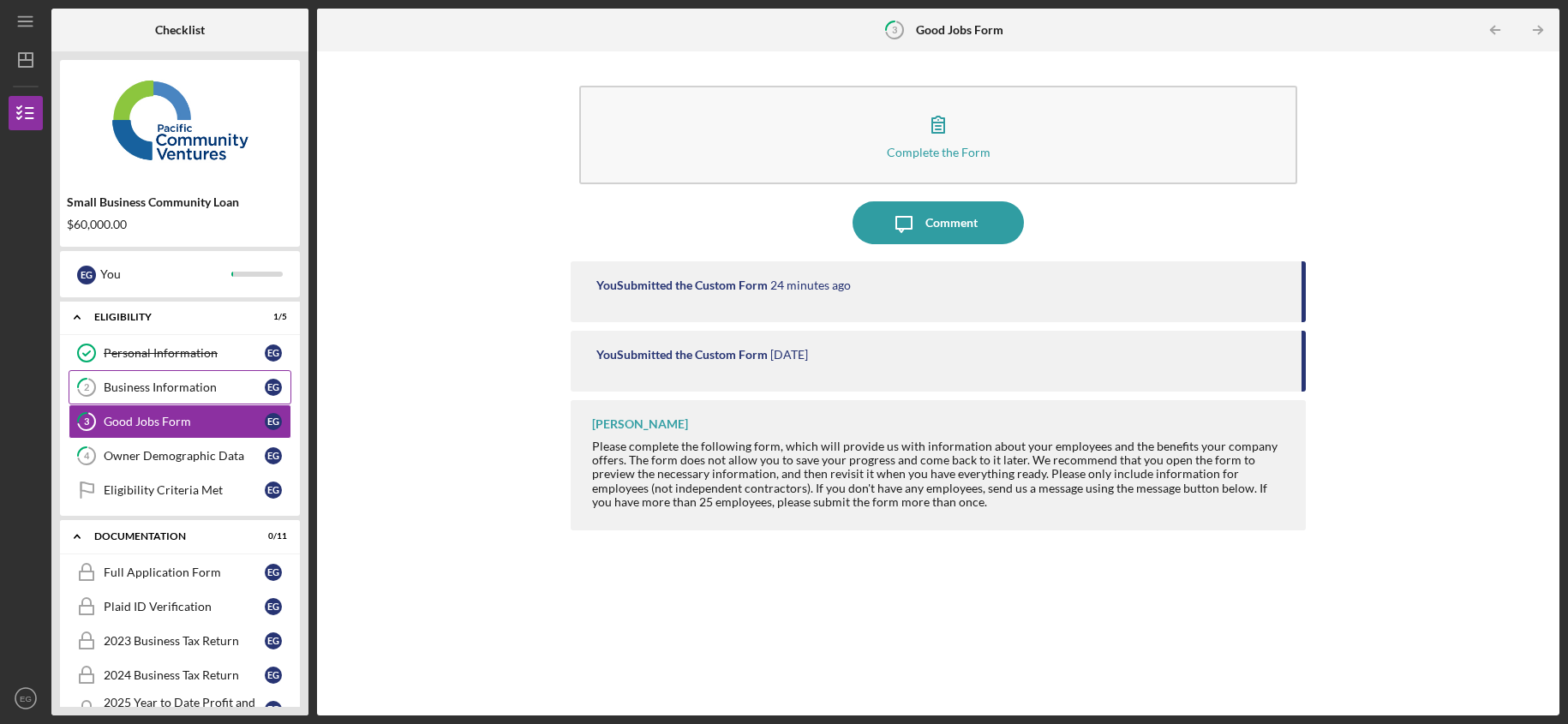
click at [199, 381] on div "Business Information" at bounding box center [184, 388] width 161 height 14
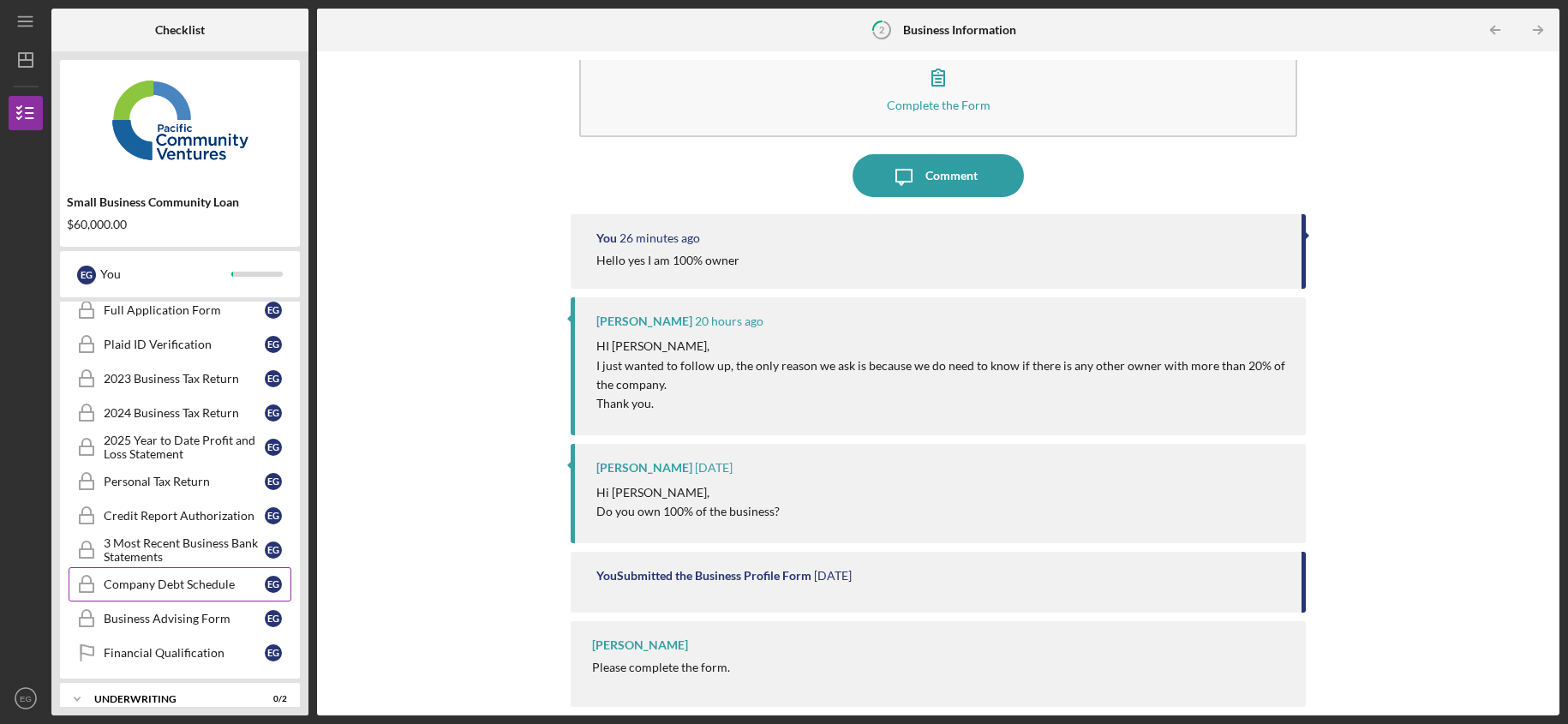
scroll to position [210, 0]
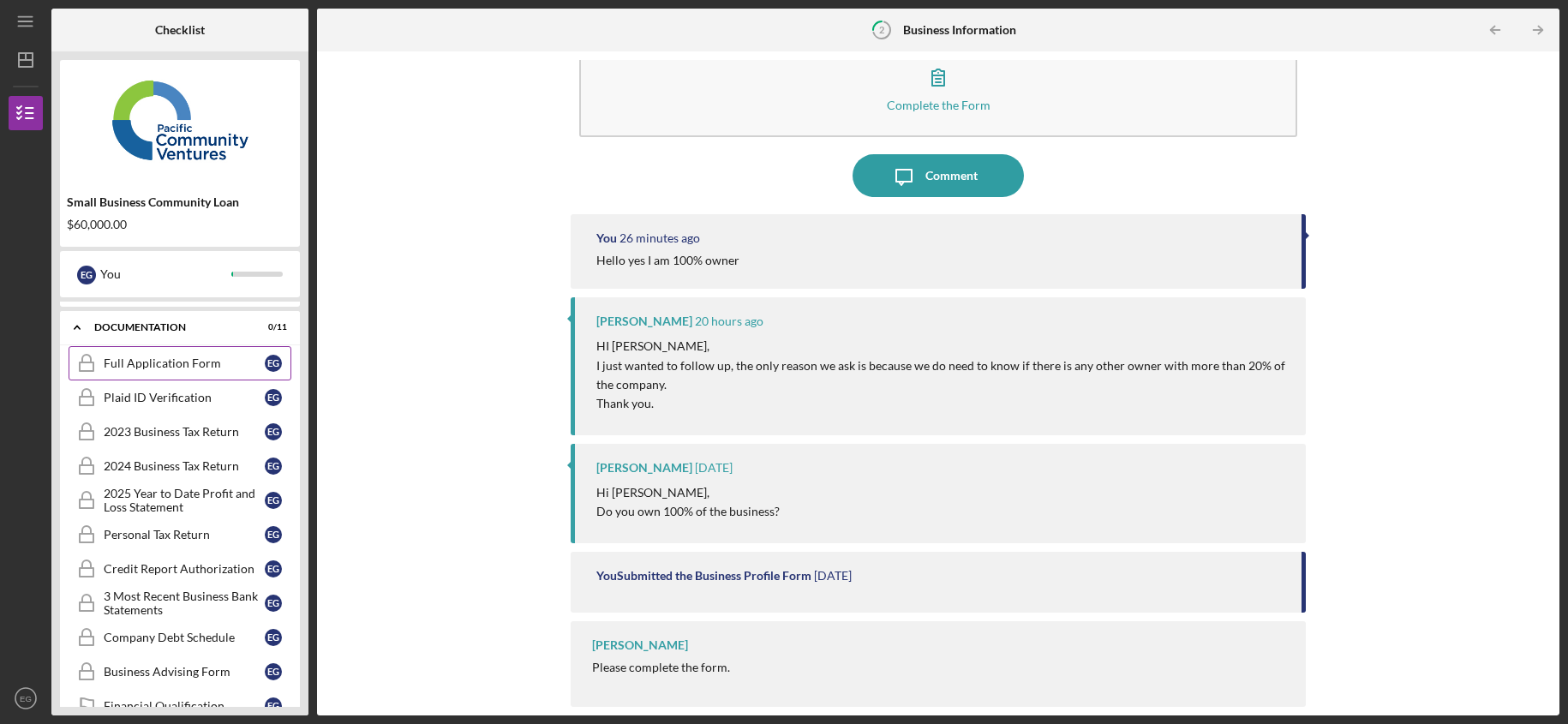
click at [187, 362] on div "Full Application Form" at bounding box center [184, 364] width 161 height 14
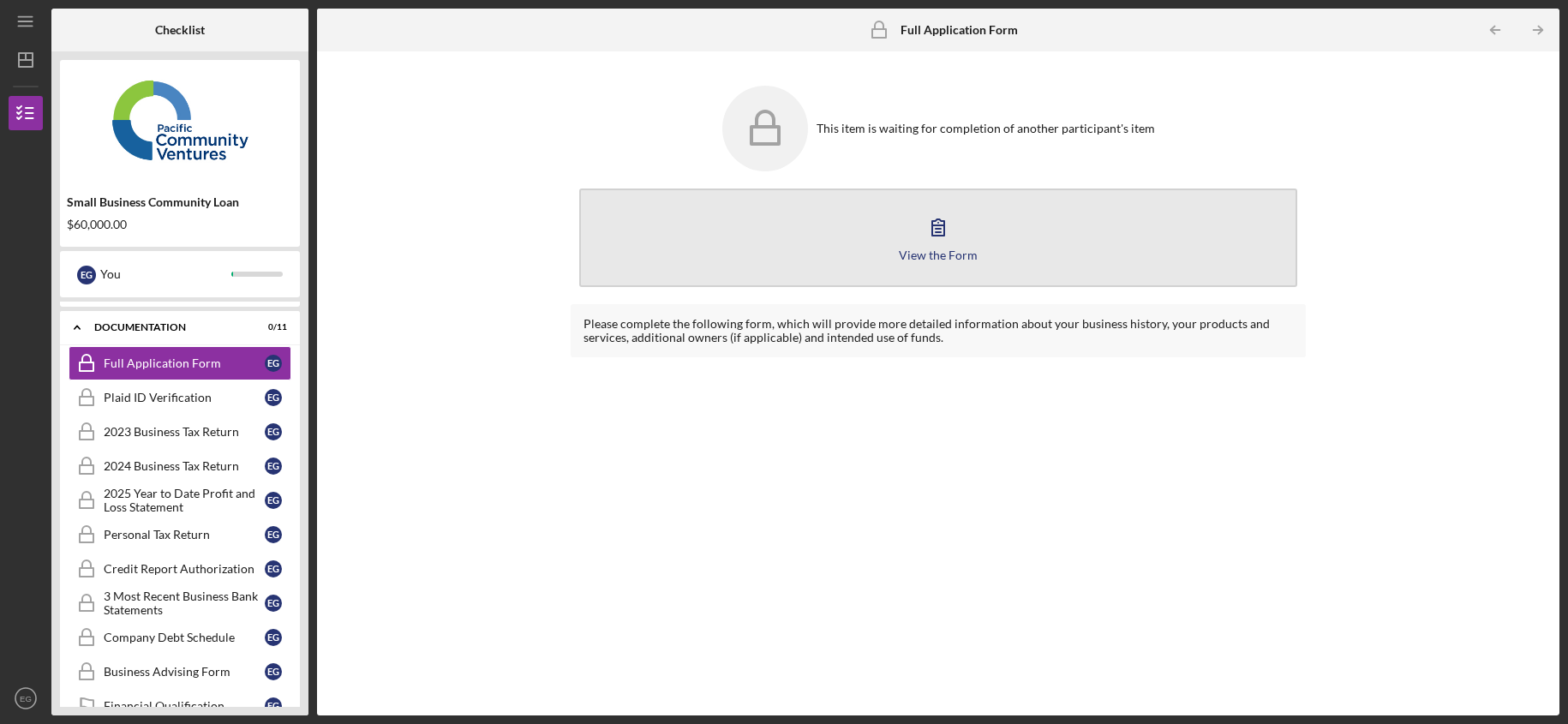
click at [943, 238] on icon "button" at bounding box center [938, 227] width 43 height 43
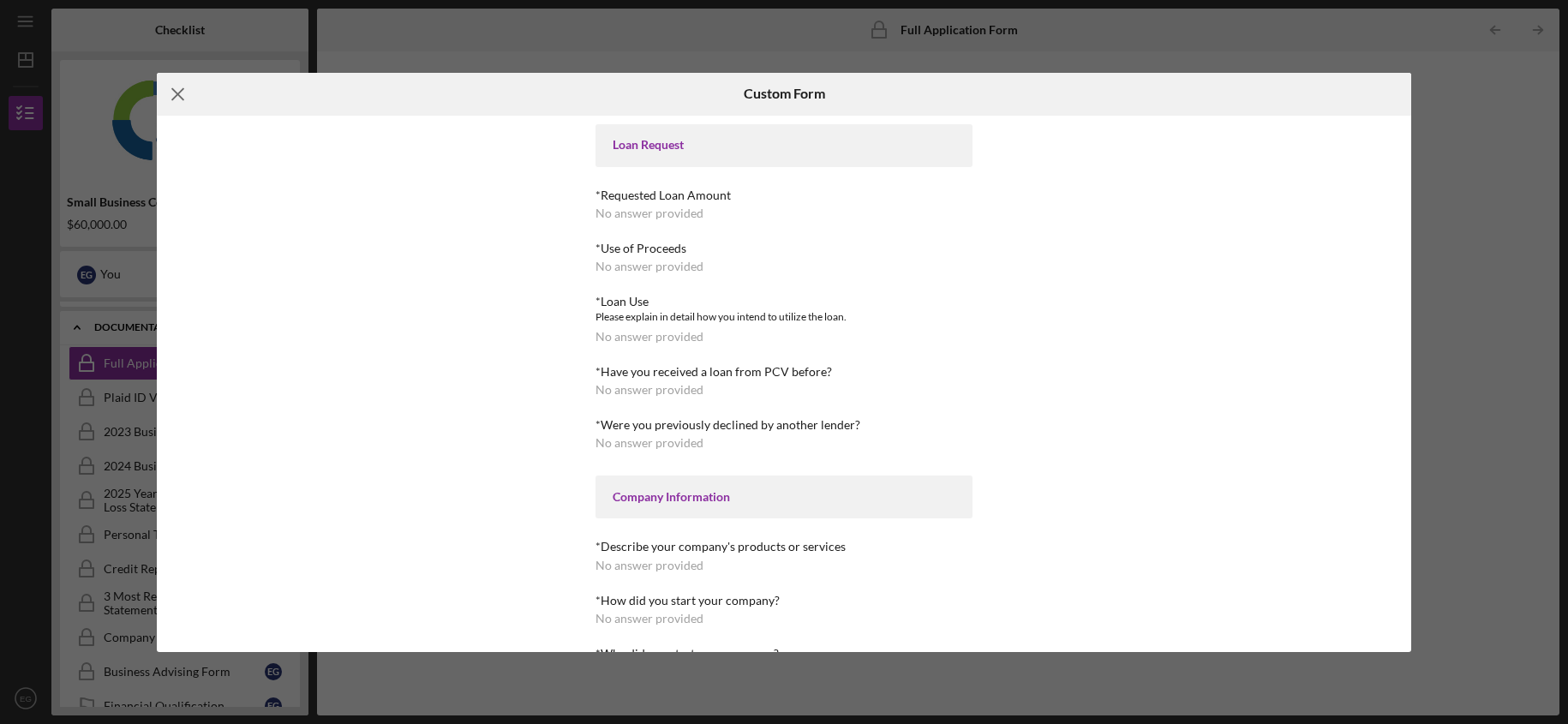
click at [178, 95] on icon "Icon/Menu Close" at bounding box center [178, 94] width 43 height 43
